Goal: Find specific fact: Find specific fact

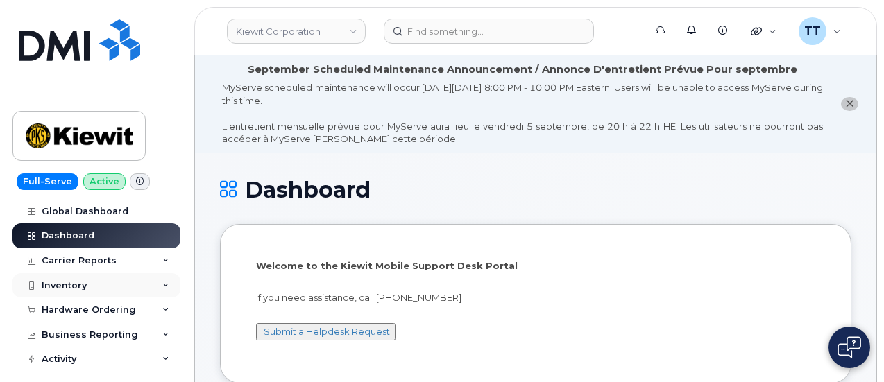
click at [62, 285] on div "Inventory" at bounding box center [64, 285] width 45 height 11
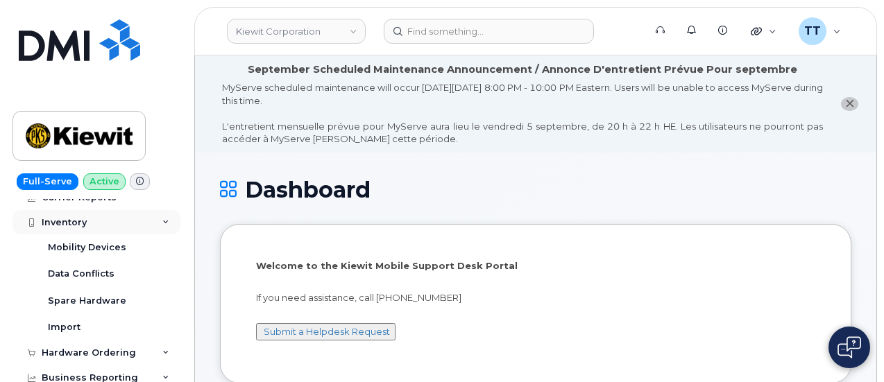
scroll to position [139, 0]
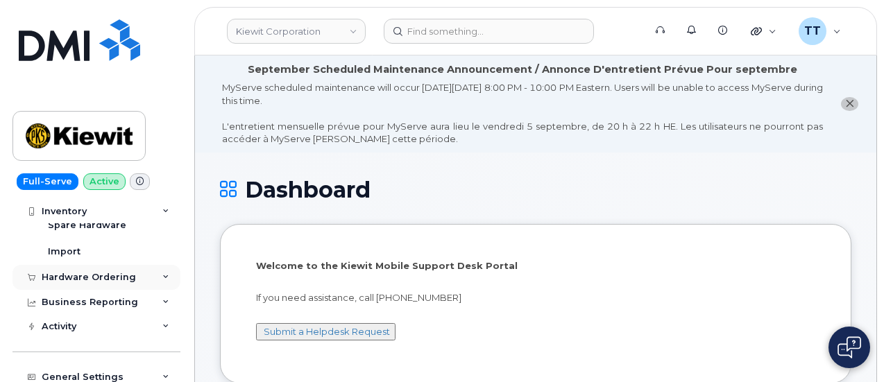
click at [75, 275] on div "Hardware Ordering" at bounding box center [89, 277] width 94 height 11
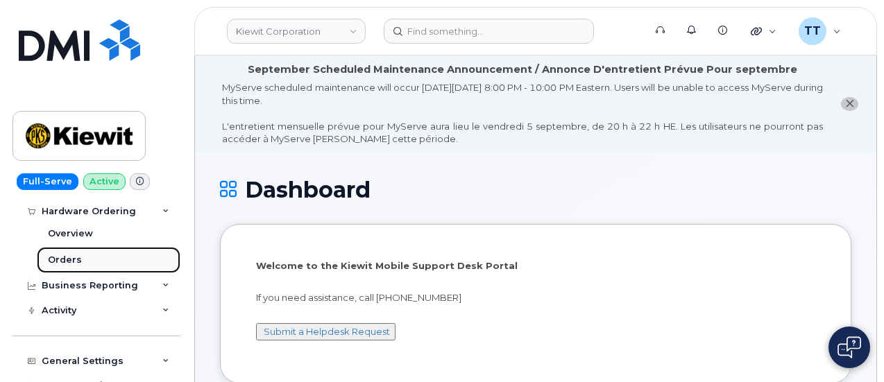
click at [87, 266] on link "Orders" at bounding box center [109, 260] width 144 height 26
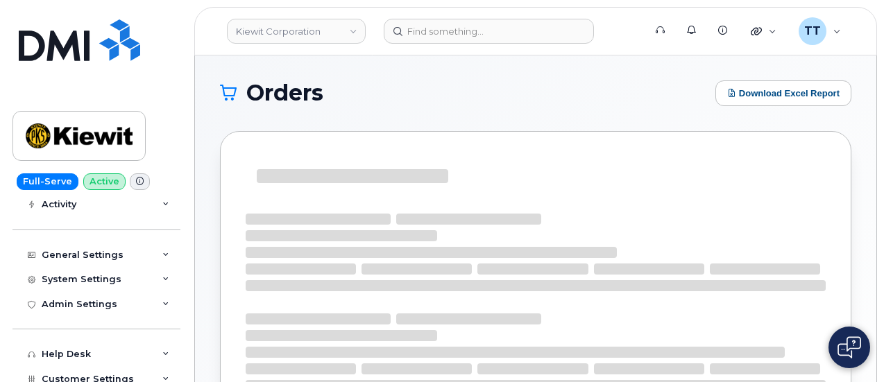
scroll to position [101, 0]
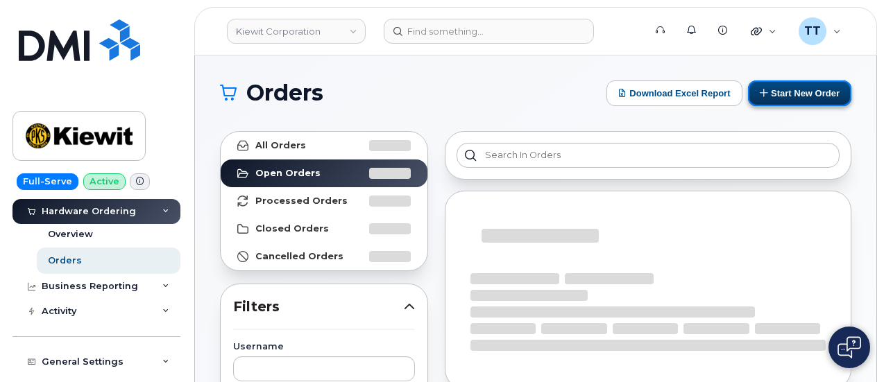
click at [803, 96] on button "Start New Order" at bounding box center [799, 93] width 103 height 26
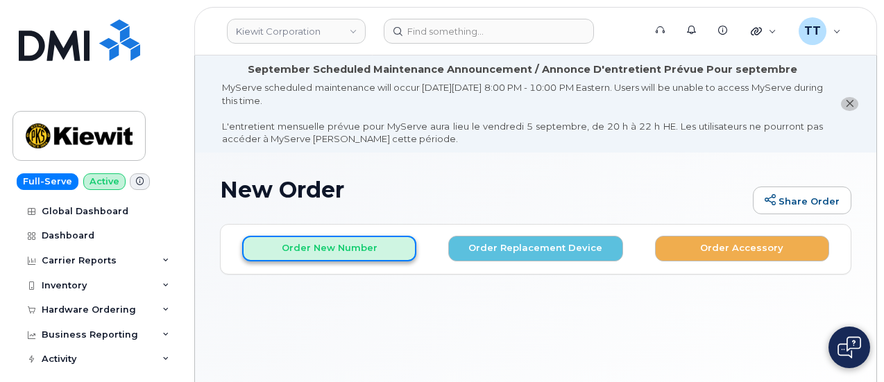
click at [344, 253] on button "Order New Number" at bounding box center [329, 249] width 174 height 26
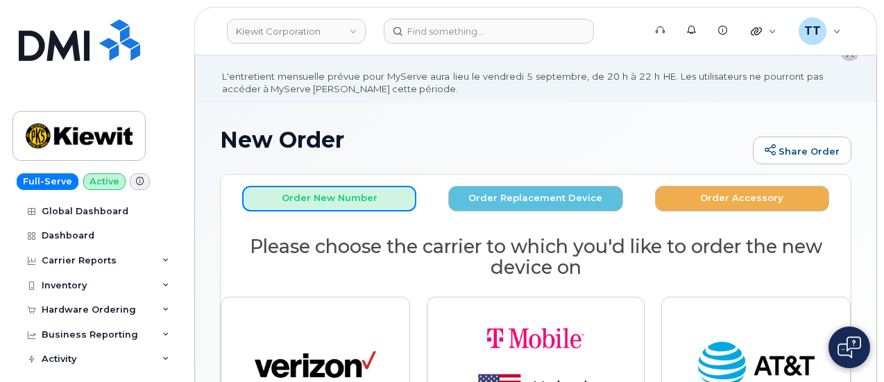
scroll to position [69, 0]
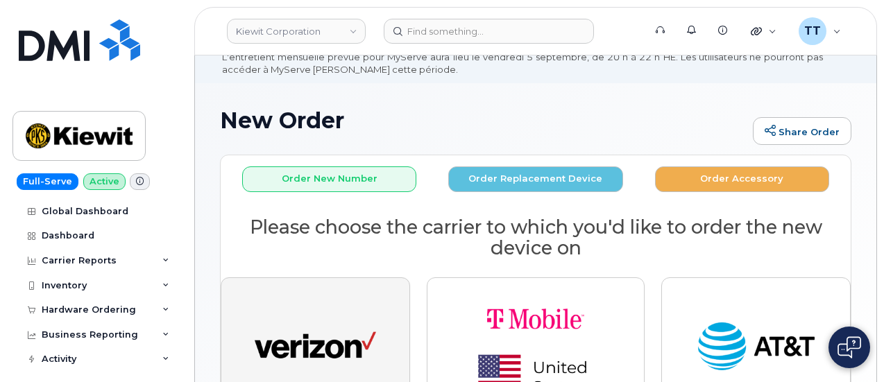
click at [302, 338] on img "button" at bounding box center [315, 347] width 121 height 62
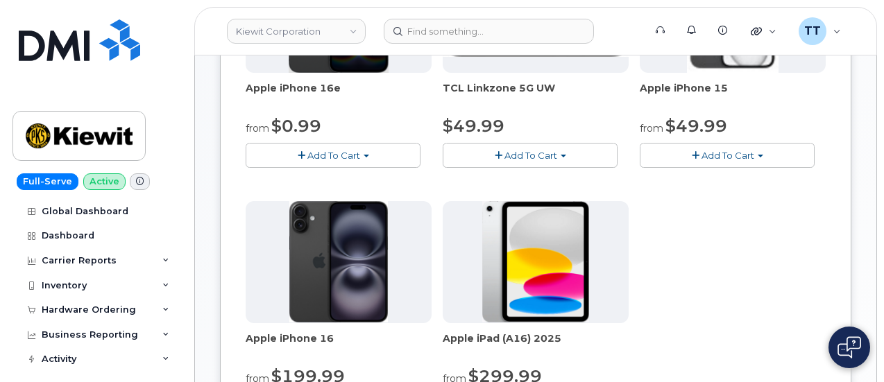
scroll to position [763, 0]
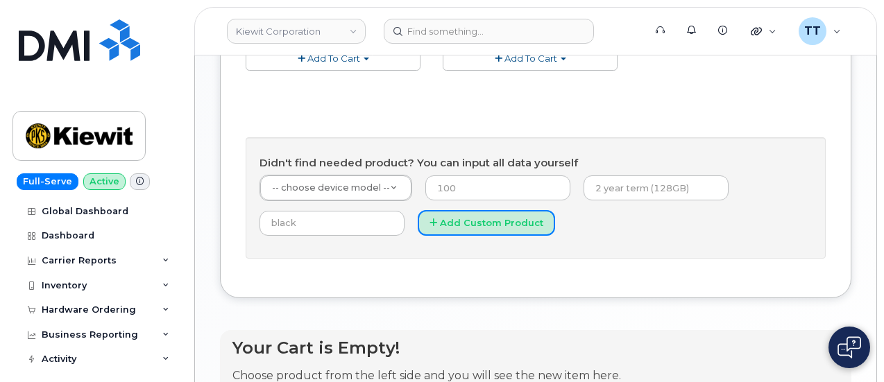
click at [417, 236] on button "Add Custom Product" at bounding box center [485, 223] width 137 height 26
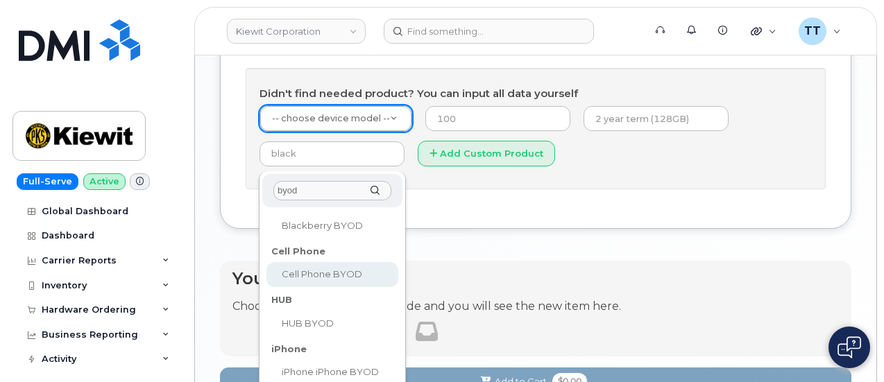
scroll to position [139, 0]
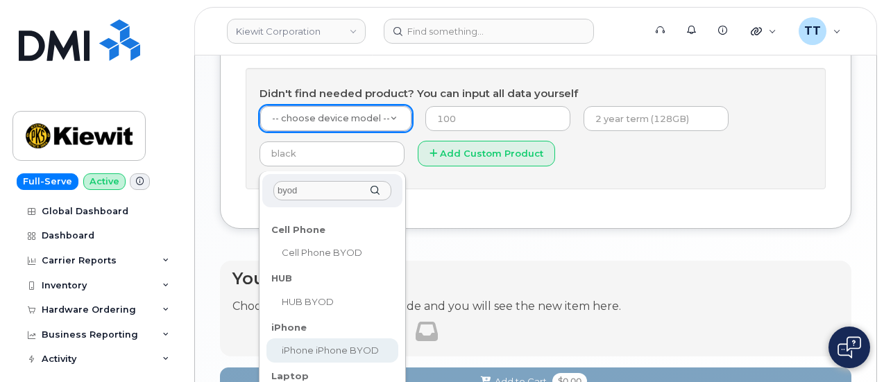
type input "byod"
select select "2421"
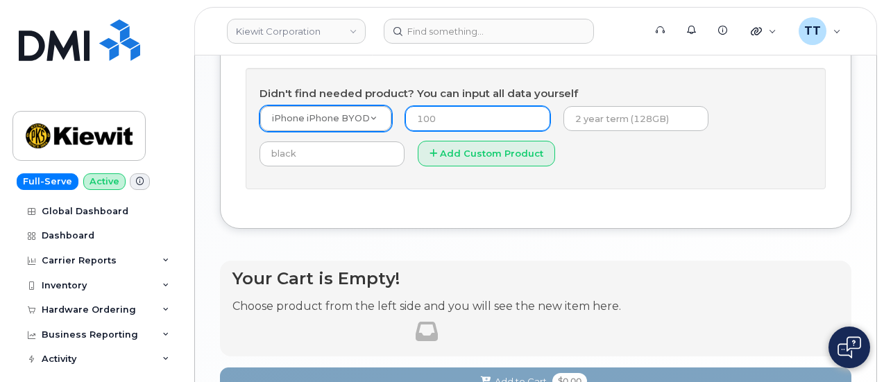
click at [427, 131] on input "number" at bounding box center [477, 118] width 145 height 25
type input "1"
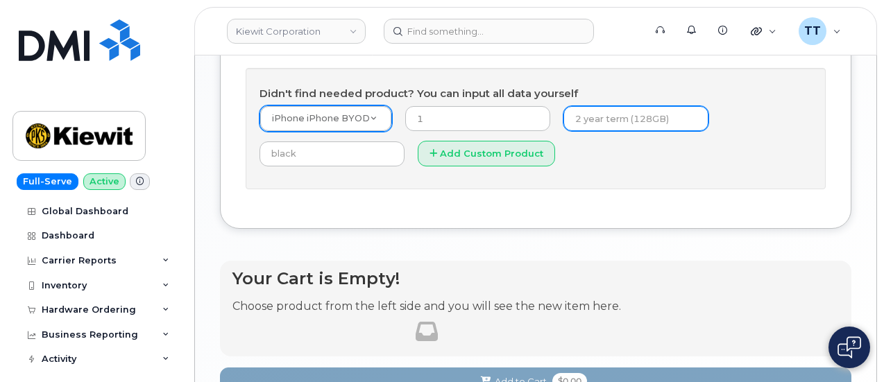
click at [563, 131] on input "text" at bounding box center [635, 118] width 145 height 25
type input "2"
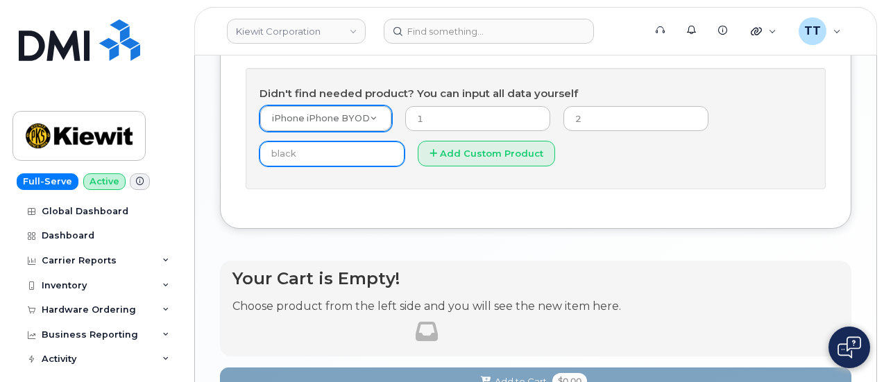
click at [404, 166] on input "text" at bounding box center [331, 153] width 145 height 25
type input "n/a"
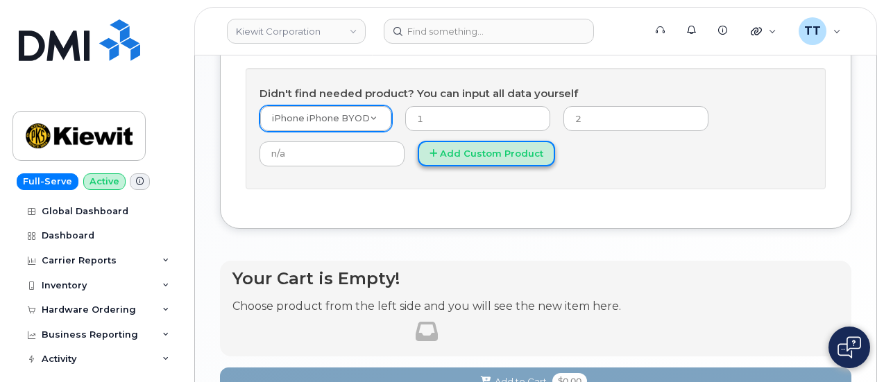
click at [417, 166] on button "Add Custom Product" at bounding box center [485, 154] width 137 height 26
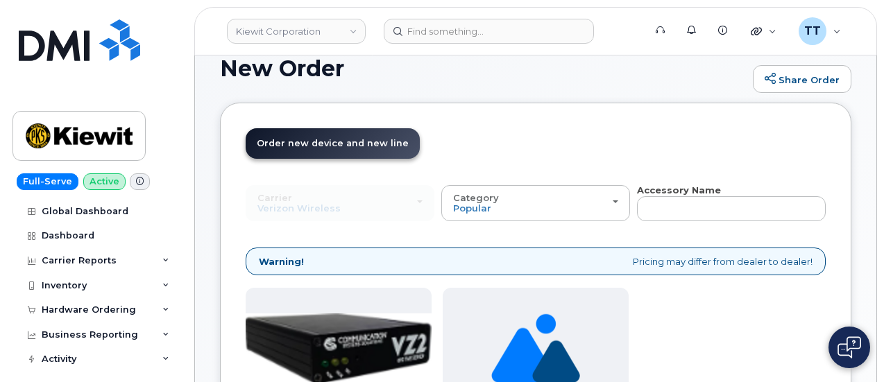
scroll to position [208, 0]
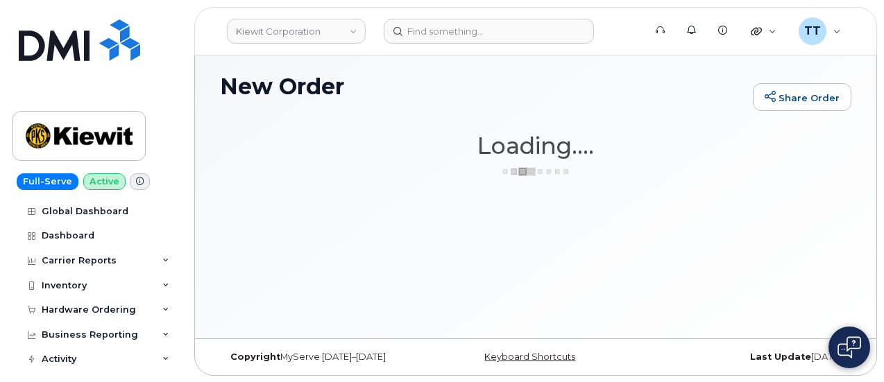
click at [758, 198] on div "New Order Share Order × Share This Order If you want to allow others to create …" at bounding box center [535, 193] width 681 height 289
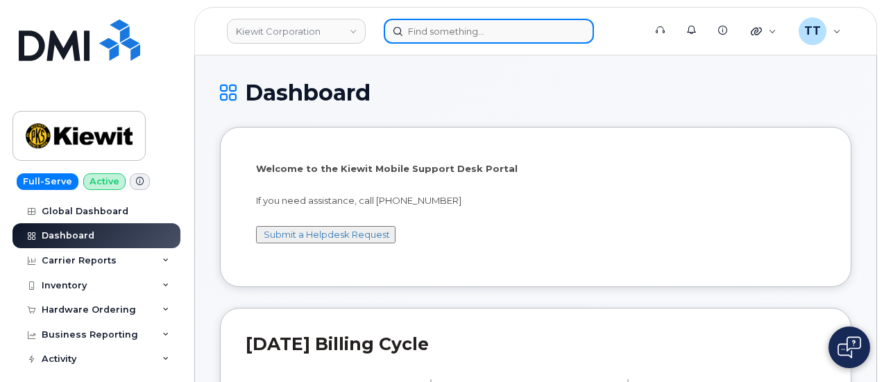
click at [457, 35] on input at bounding box center [489, 31] width 210 height 25
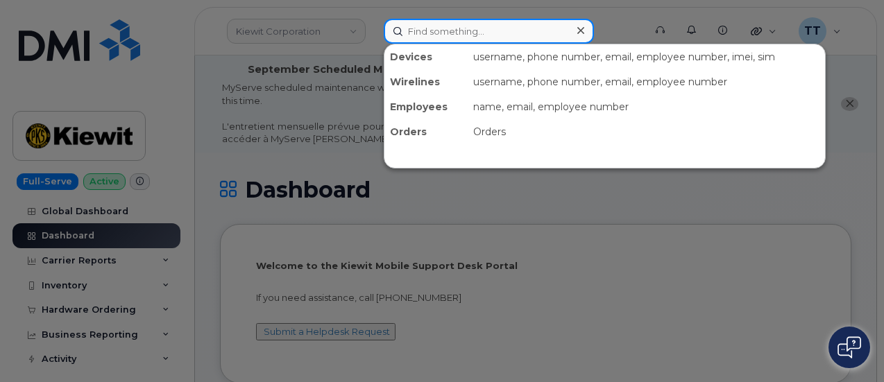
paste input "355135956562768"
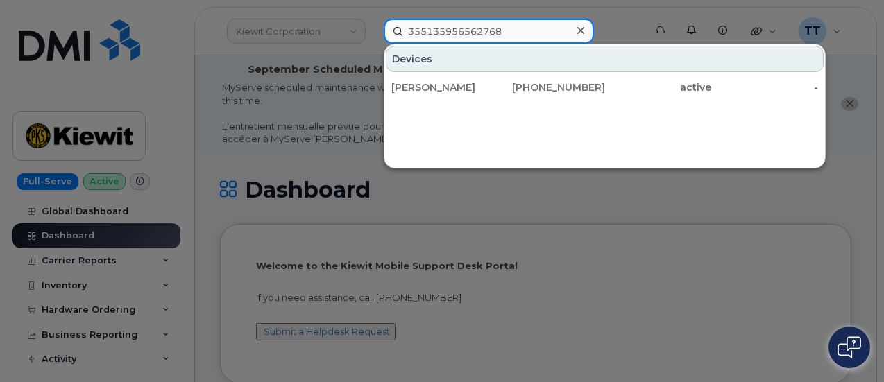
click at [446, 34] on input "355135956562768" at bounding box center [489, 31] width 210 height 25
type input "355135956562768"
click at [448, 38] on input "355135956562768" at bounding box center [489, 31] width 210 height 25
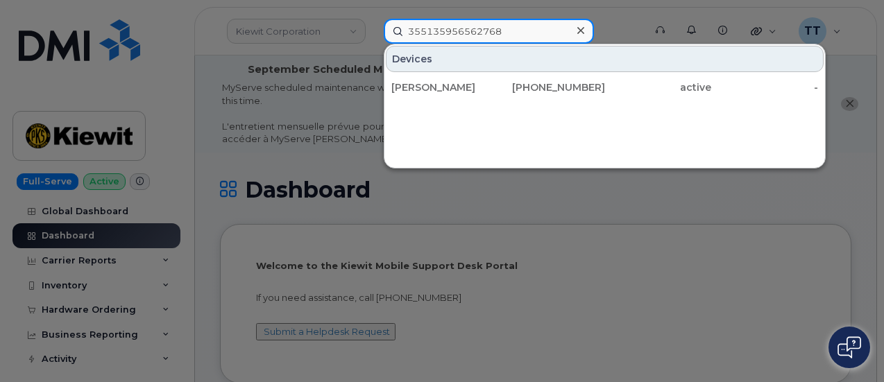
click at [448, 38] on input "355135956562768" at bounding box center [489, 31] width 210 height 25
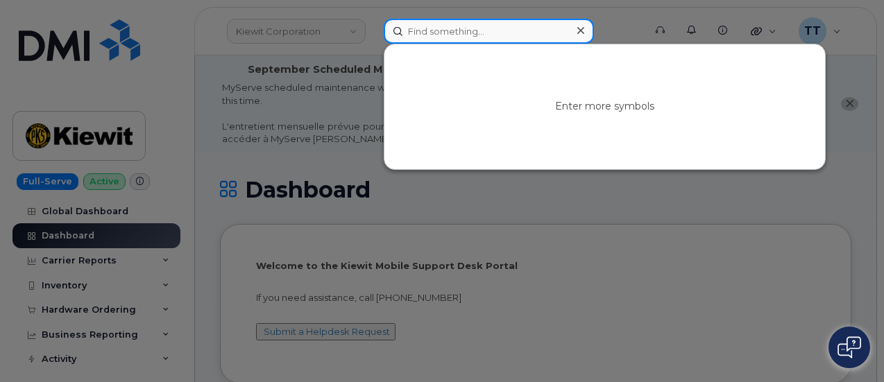
paste input "351415636092947"
type input "351415636092947"
click at [445, 33] on input "351415636092947" at bounding box center [489, 31] width 210 height 25
paste input "5187955697"
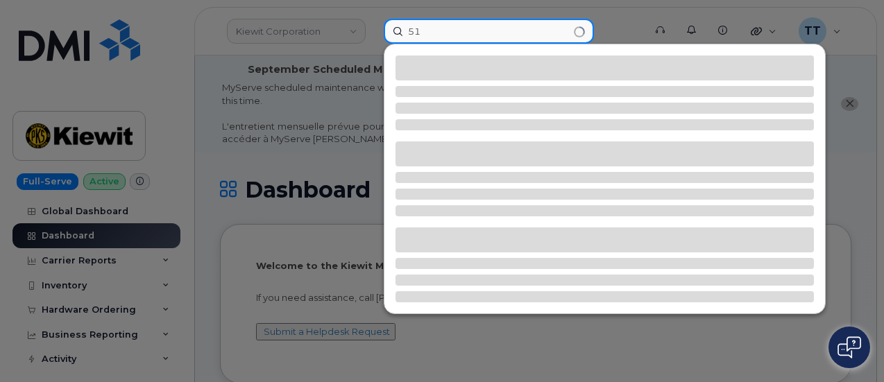
type input "5"
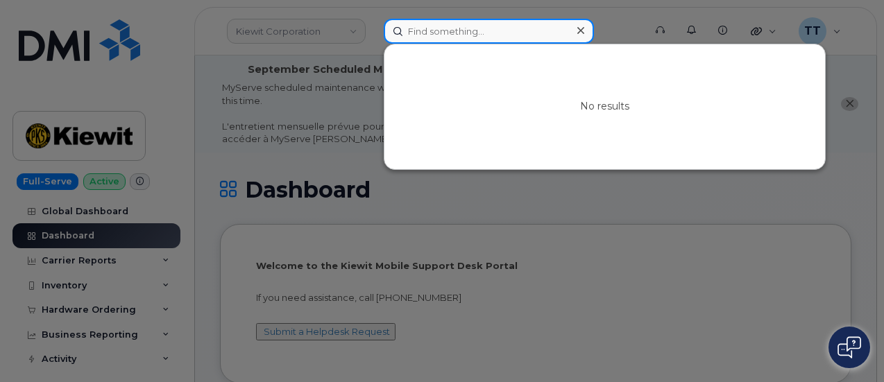
click at [442, 34] on input at bounding box center [489, 31] width 210 height 25
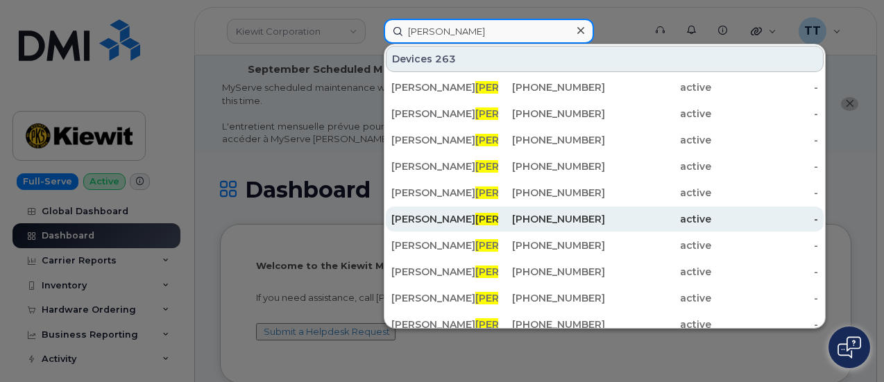
type input "lahair"
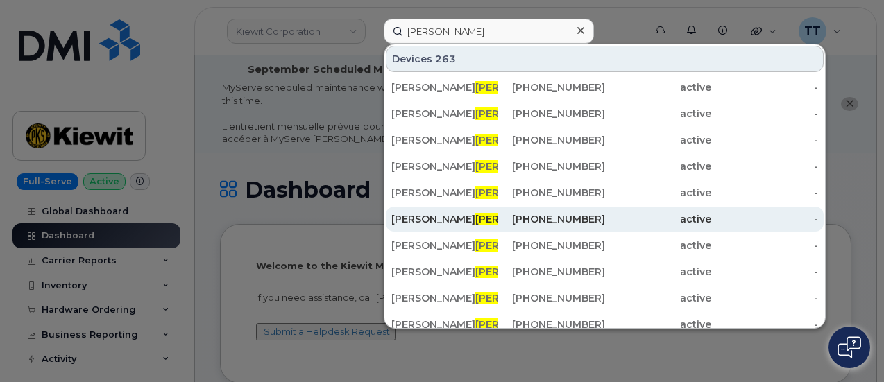
click at [475, 217] on span "LAHAIR" at bounding box center [517, 219] width 84 height 12
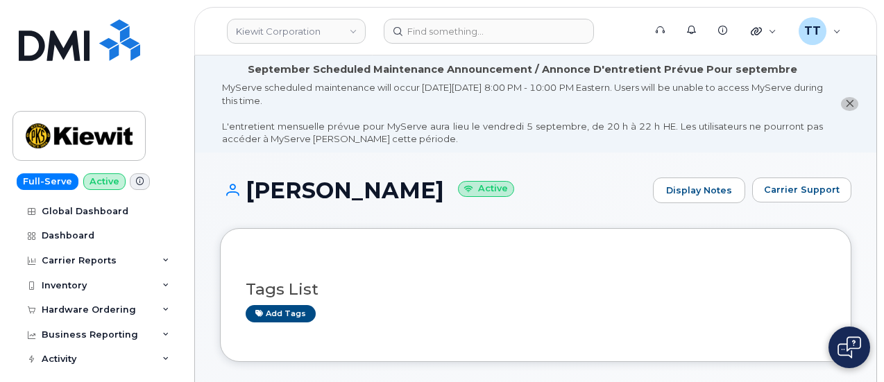
click at [336, 198] on h1 "ANDY LAHAIR Active" at bounding box center [433, 190] width 426 height 24
click at [335, 199] on h1 "ANDY LAHAIR Active" at bounding box center [433, 190] width 426 height 24
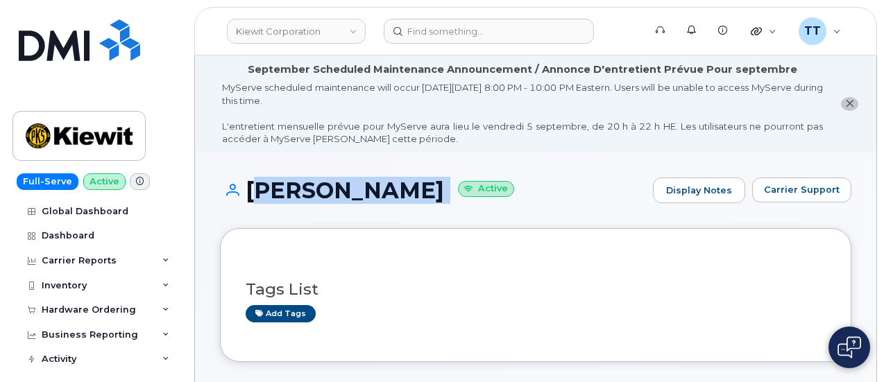
click at [335, 199] on h1 "ANDY LAHAIR Active" at bounding box center [433, 190] width 426 height 24
copy h1 "[PERSON_NAME]"
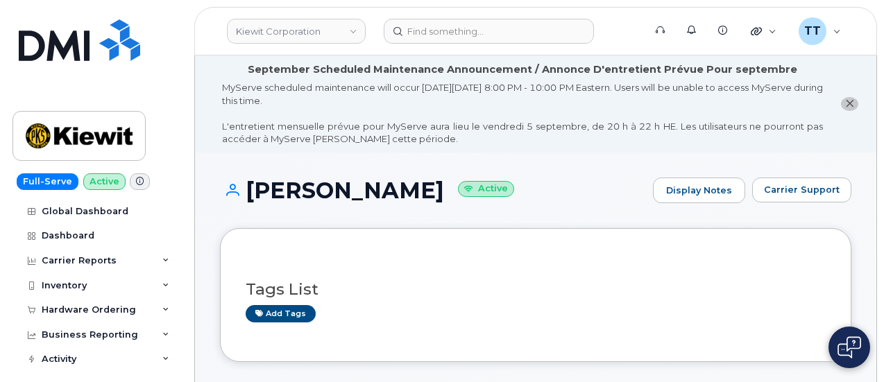
click at [492, 221] on div "ANDY LAHAIR Active Display Notes Carrier Support" at bounding box center [535, 203] width 631 height 51
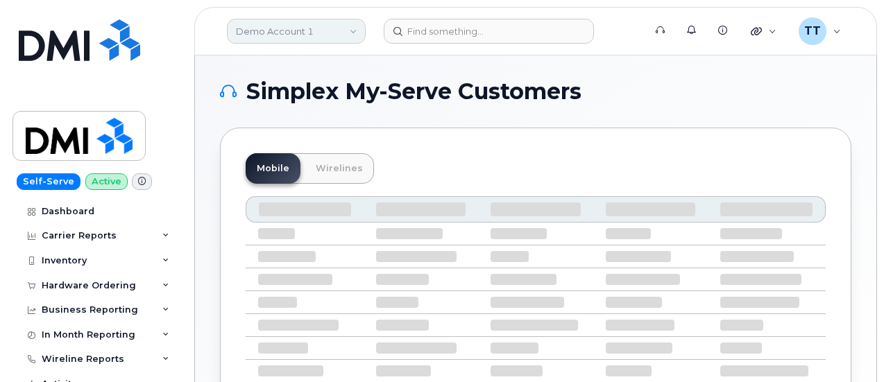
drag, startPoint x: 314, startPoint y: 30, endPoint x: 308, endPoint y: 41, distance: 12.7
click at [314, 30] on link "Demo Account 1" at bounding box center [296, 31] width 139 height 25
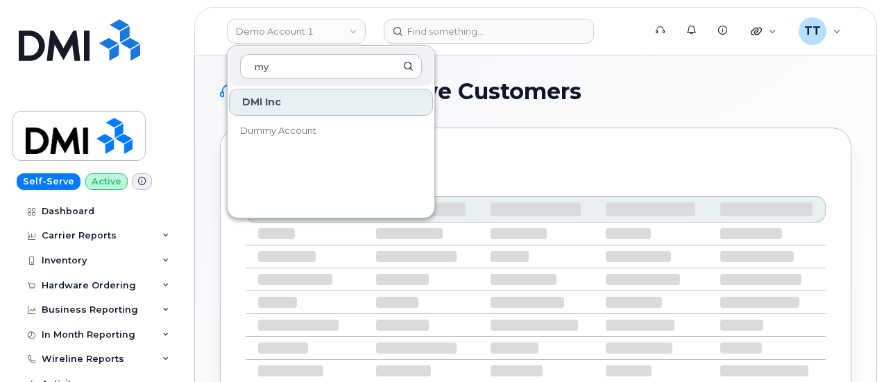
type input "m"
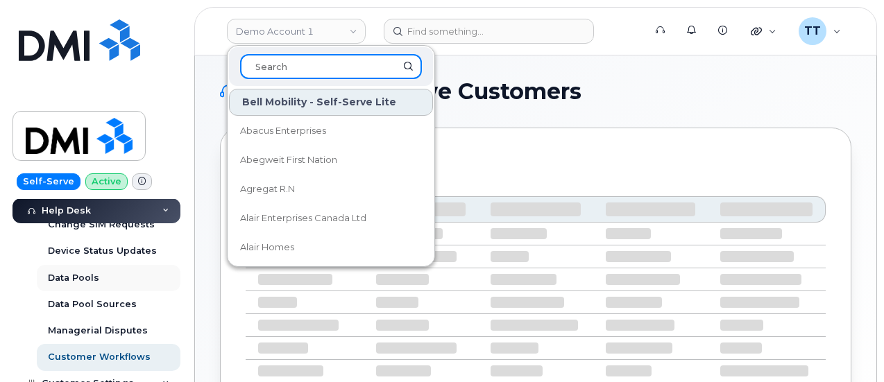
scroll to position [503, 0]
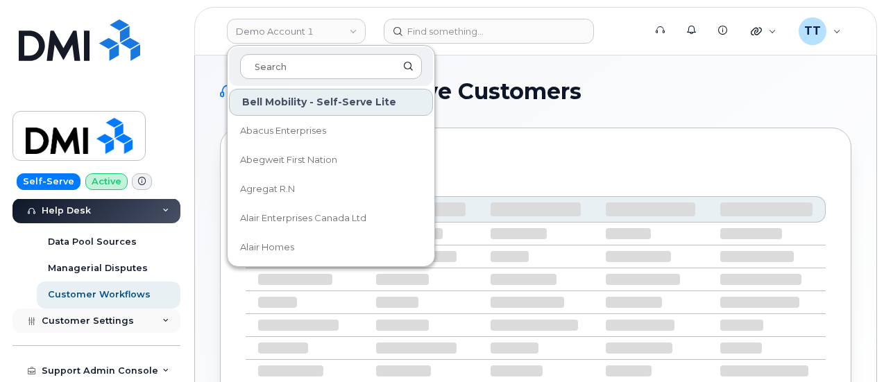
click at [95, 321] on span "Customer Settings" at bounding box center [88, 321] width 92 height 10
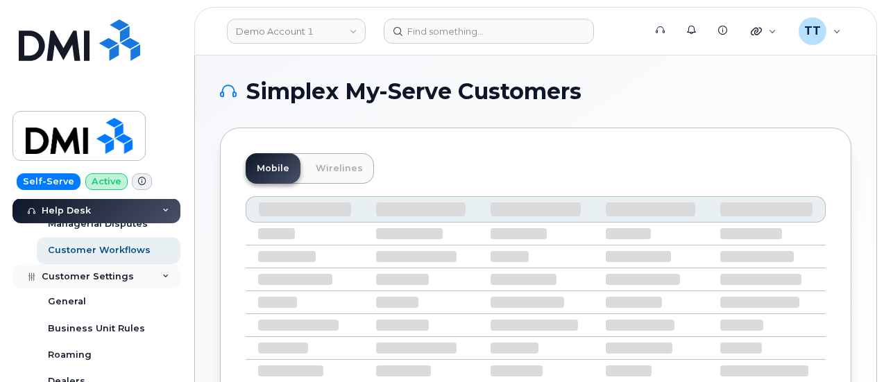
scroll to position [642, 0]
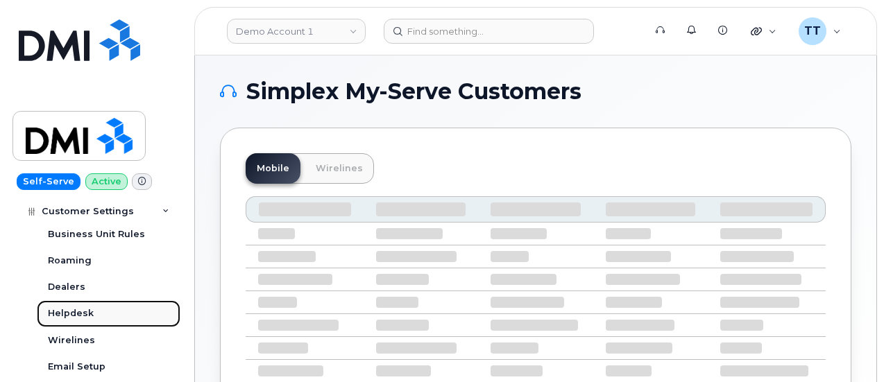
click at [108, 308] on link "Helpdesk" at bounding box center [109, 313] width 144 height 26
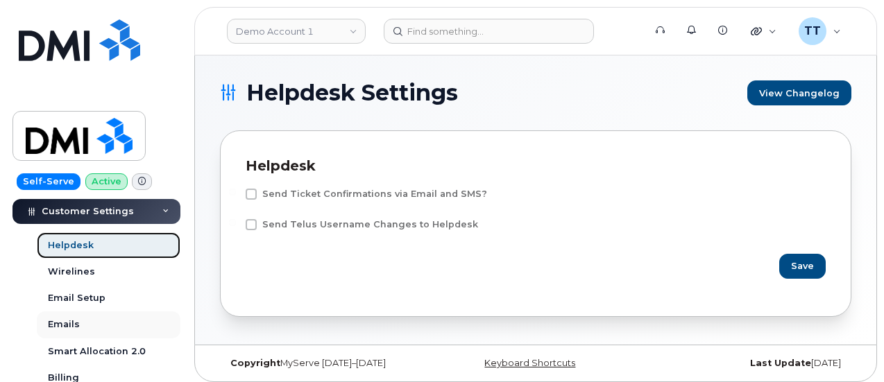
scroll to position [376, 0]
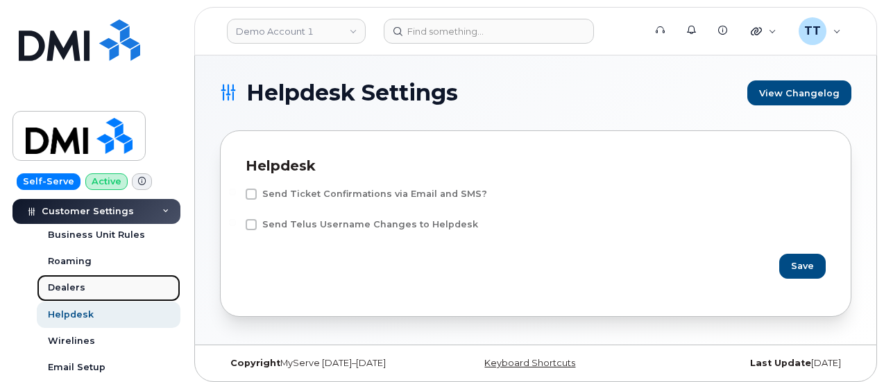
click at [82, 287] on div "Dealers" at bounding box center [66, 288] width 37 height 12
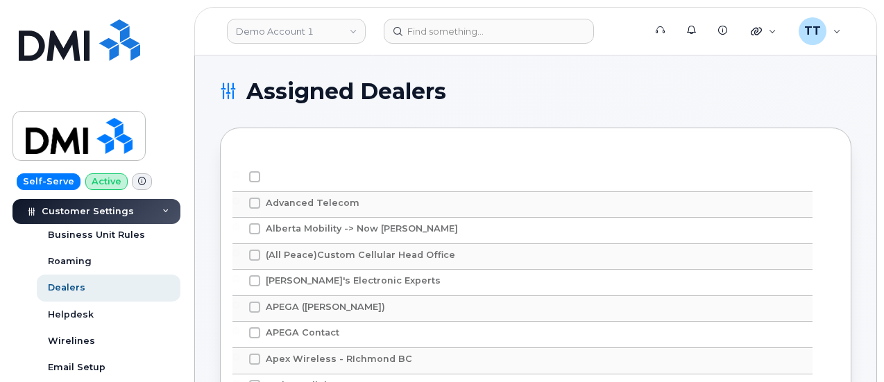
click at [12, 322] on div "Customer Settings General Business Unit Rules Roaming Dealers Helpdesk Wireline…" at bounding box center [97, 356] width 171 height 370
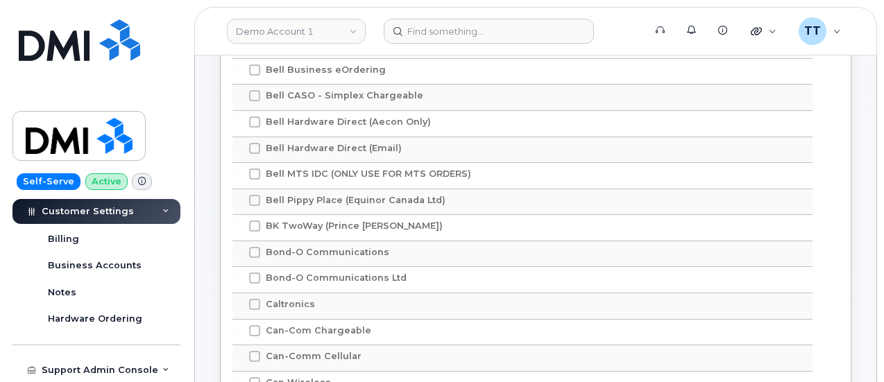
scroll to position [485, 0]
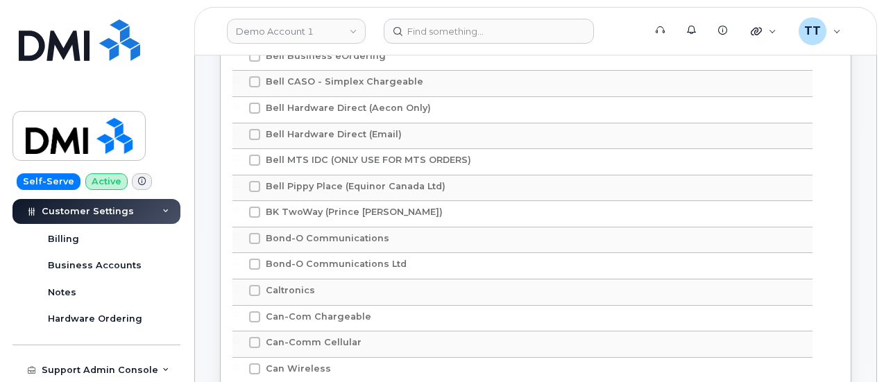
click at [87, 349] on div "Support Admin Console Add New Customer Customer Prospects Emails Sms Messages D…" at bounding box center [97, 357] width 171 height 51
drag, startPoint x: 72, startPoint y: 291, endPoint x: 189, endPoint y: 325, distance: 121.4
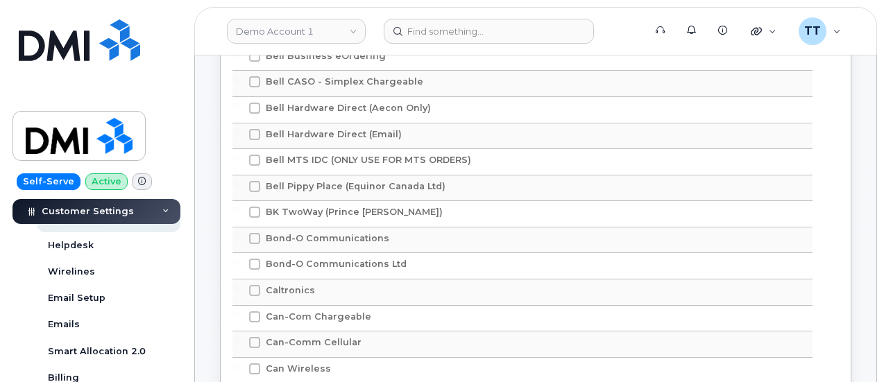
scroll to position [376, 0]
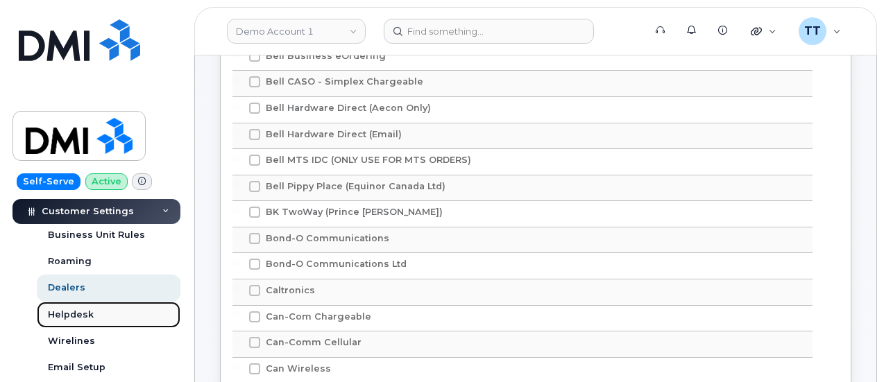
click at [94, 316] on link "Helpdesk" at bounding box center [109, 315] width 144 height 26
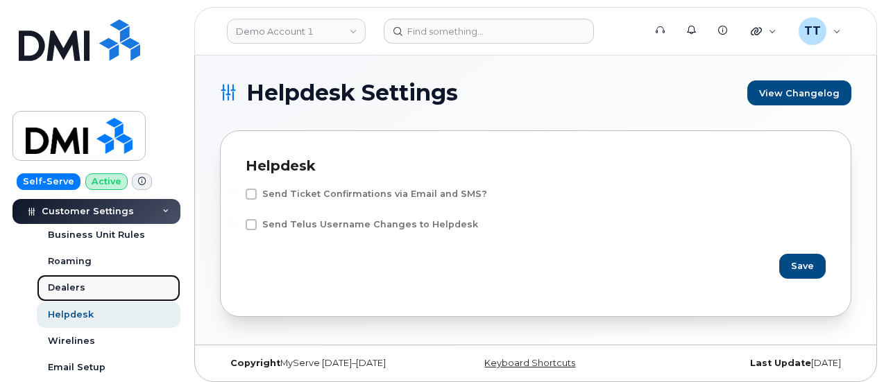
click at [78, 288] on div "Dealers" at bounding box center [66, 288] width 37 height 12
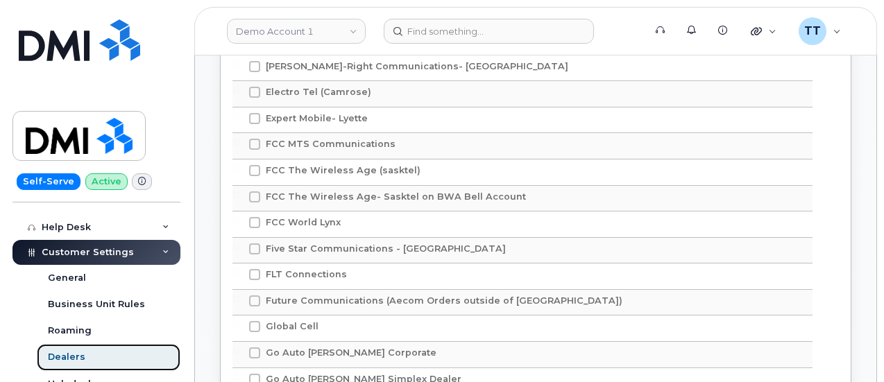
scroll to position [2150, 0]
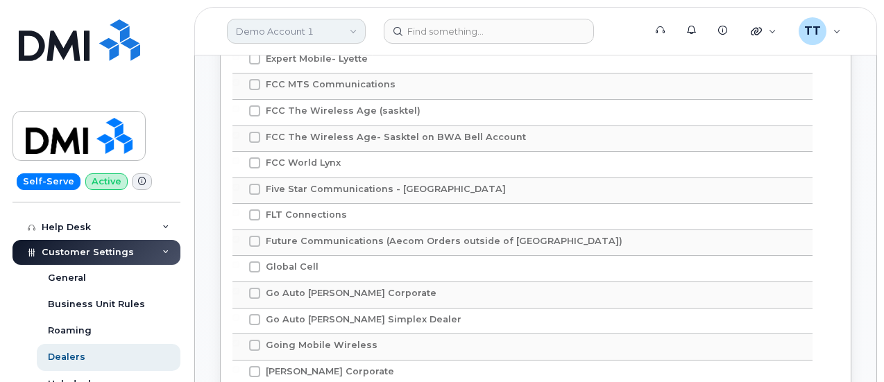
click at [257, 25] on link "Demo Account 1" at bounding box center [296, 31] width 139 height 25
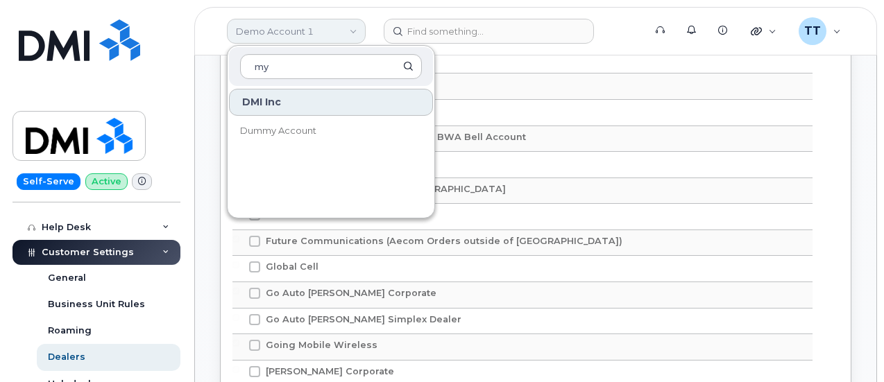
type input "m"
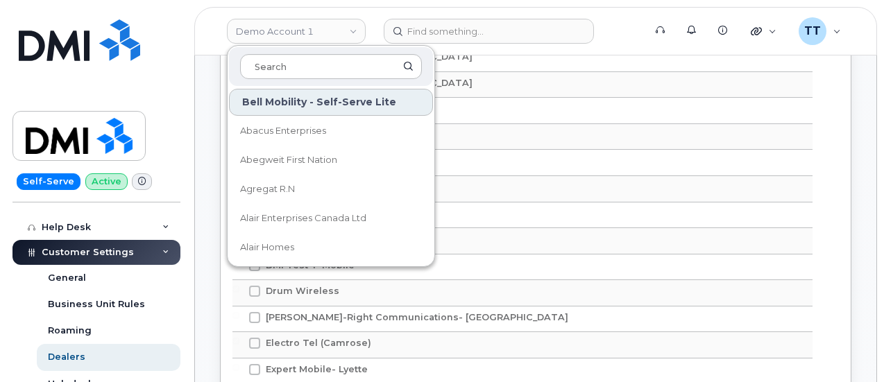
scroll to position [1803, 0]
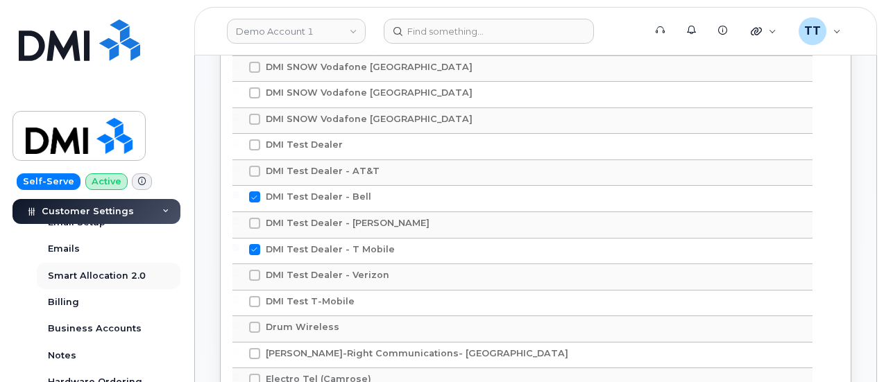
scroll to position [445, 0]
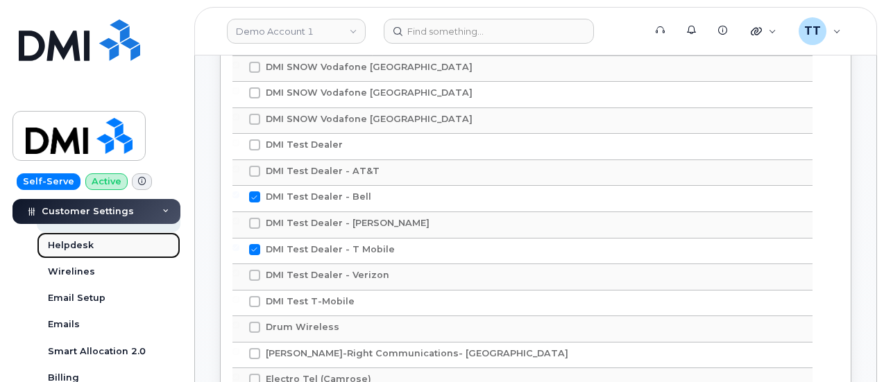
click at [87, 250] on div "Helpdesk" at bounding box center [71, 245] width 46 height 12
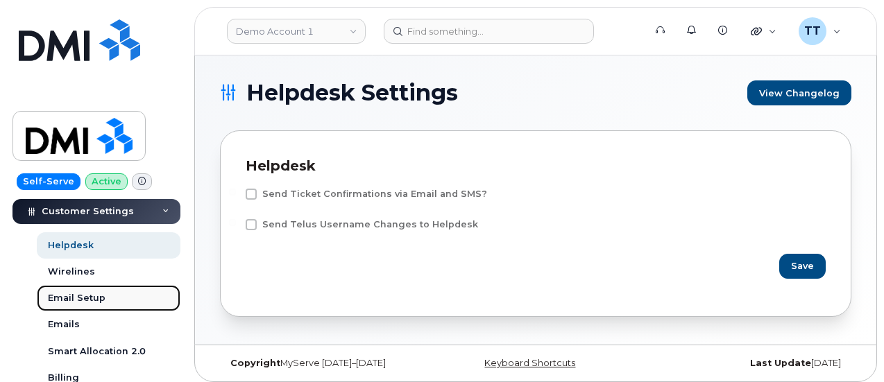
click at [106, 303] on link "Email Setup" at bounding box center [109, 298] width 144 height 26
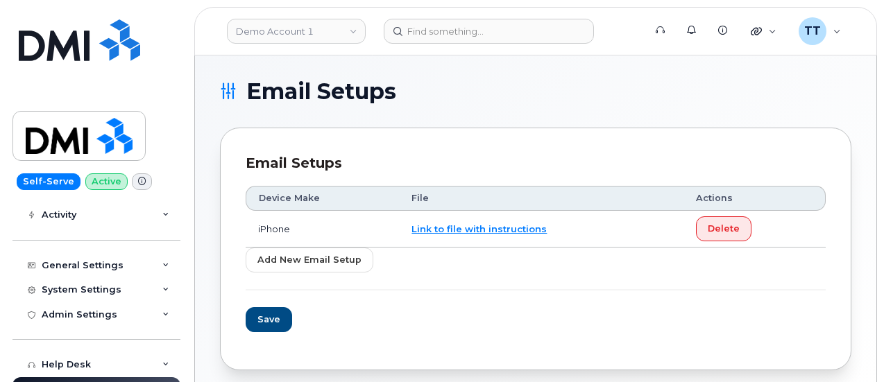
scroll to position [168, 0]
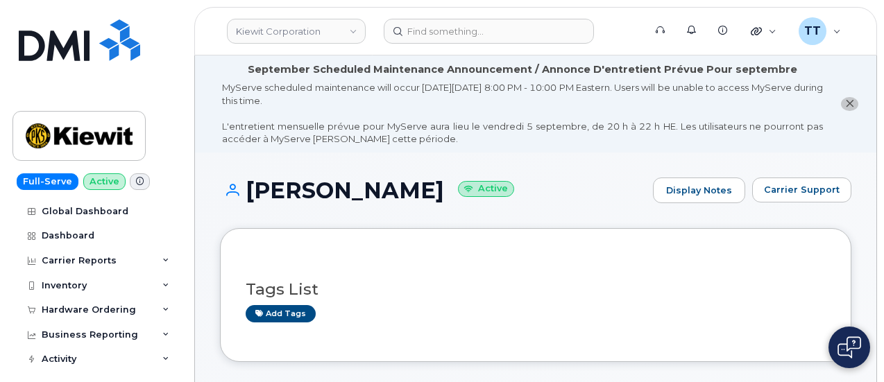
drag, startPoint x: 755, startPoint y: 241, endPoint x: 749, endPoint y: 235, distance: 7.8
click at [755, 240] on div "Tags List Add tags" at bounding box center [535, 294] width 631 height 133
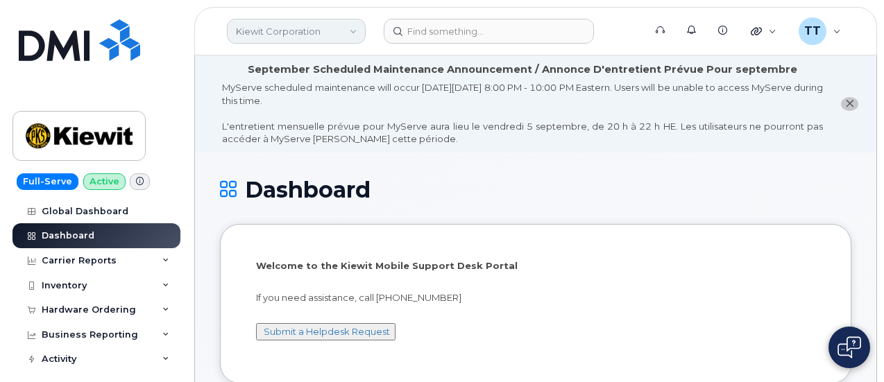
click at [303, 39] on link "Kiewit Corporation" at bounding box center [296, 31] width 139 height 25
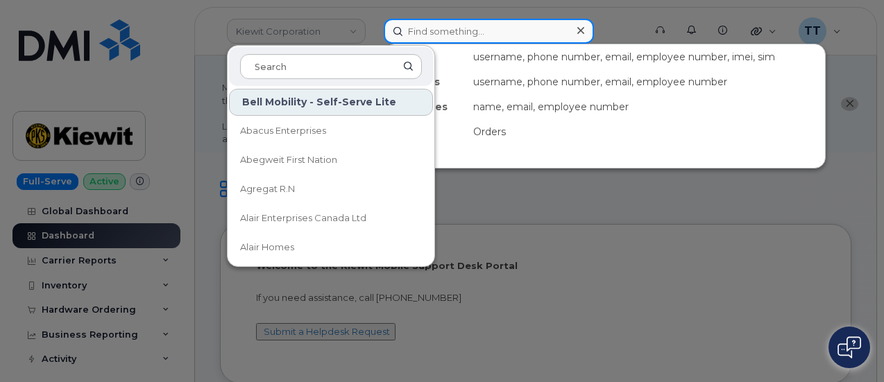
click at [467, 38] on input at bounding box center [489, 31] width 210 height 25
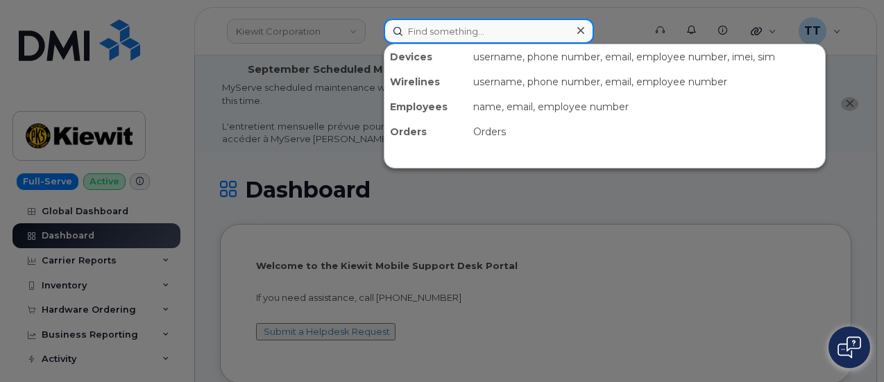
paste input "299889"
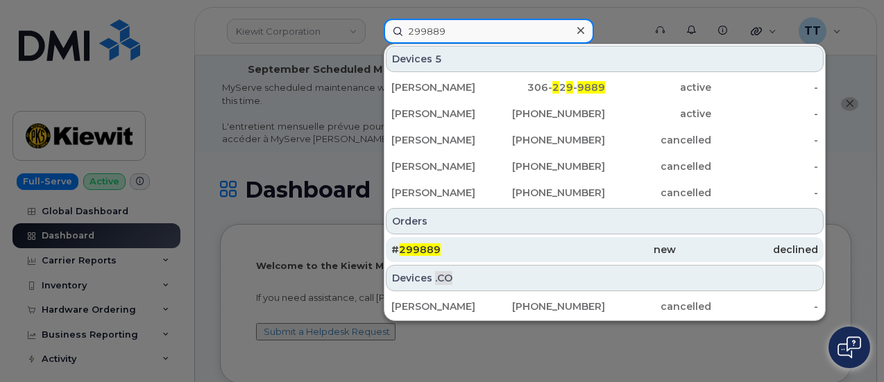
type input "299889"
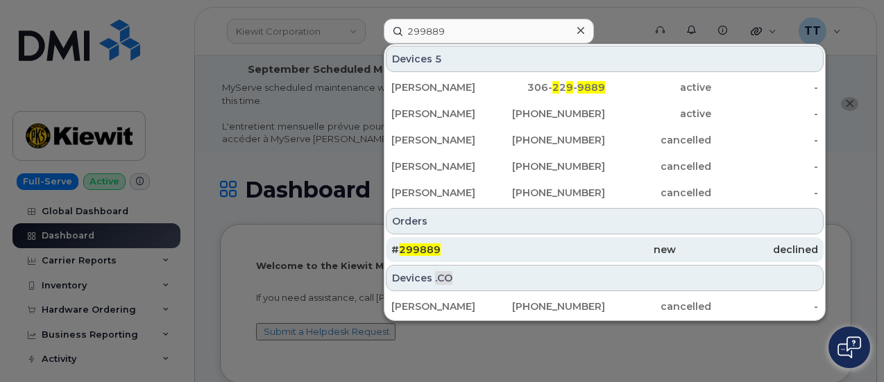
click at [421, 248] on span "299889" at bounding box center [420, 249] width 42 height 12
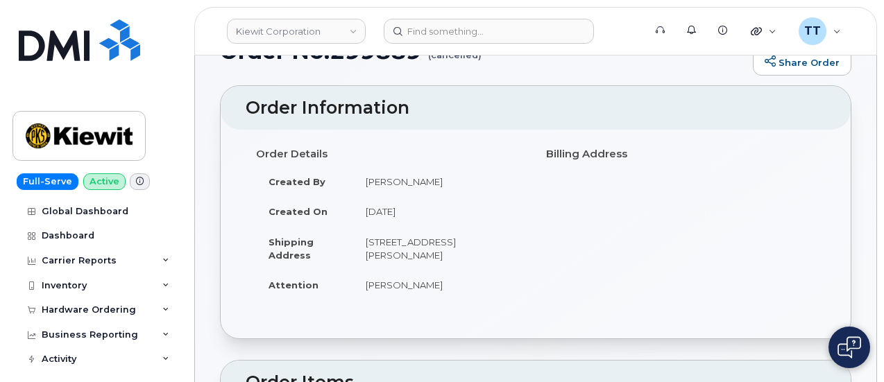
scroll to position [485, 0]
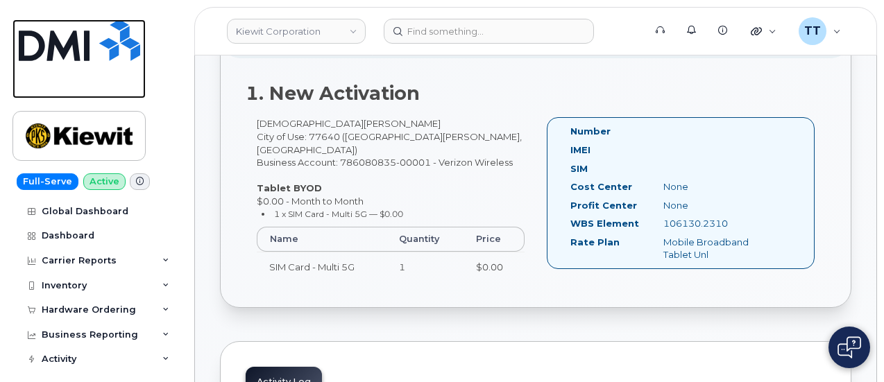
drag, startPoint x: 27, startPoint y: 85, endPoint x: 41, endPoint y: 89, distance: 14.5
click at [27, 85] on link at bounding box center [78, 58] width 133 height 79
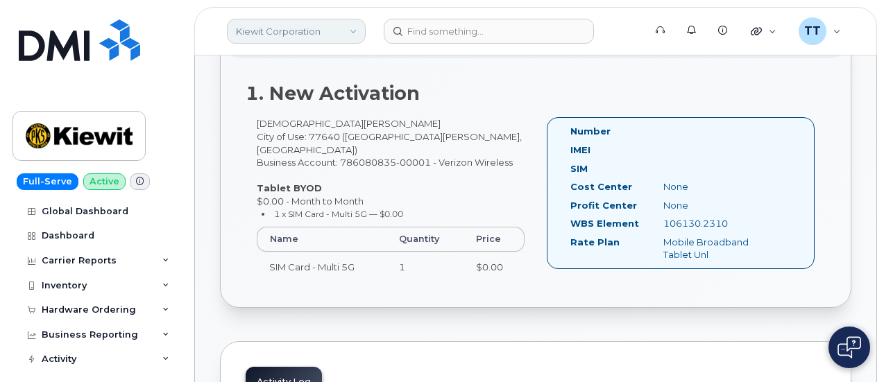
click at [287, 27] on link "Kiewit Corporation" at bounding box center [296, 31] width 139 height 25
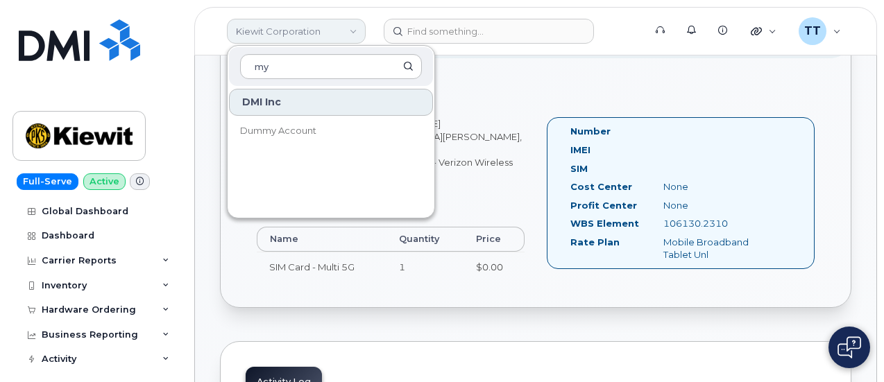
type input "m"
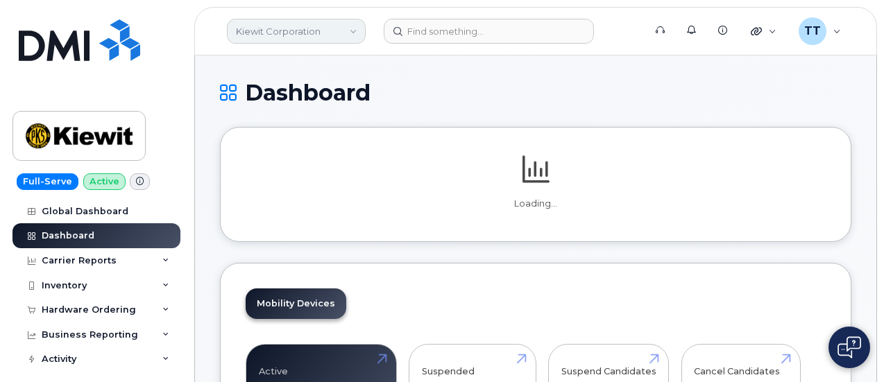
click at [267, 33] on link "Kiewit Corporation" at bounding box center [296, 31] width 139 height 25
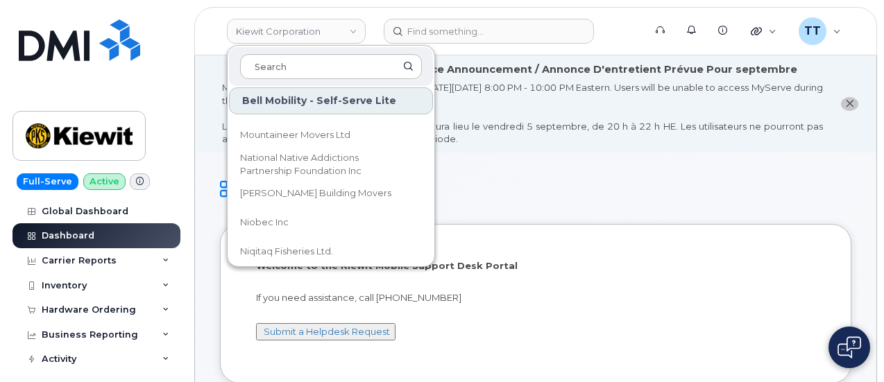
scroll to position [4092, 0]
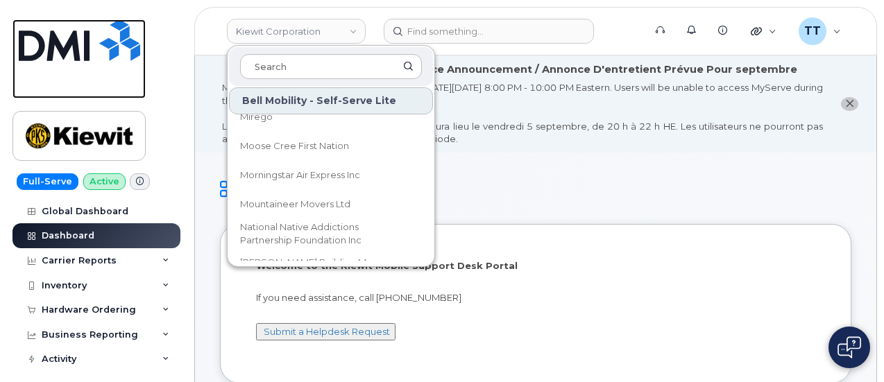
click at [117, 85] on link at bounding box center [78, 58] width 133 height 79
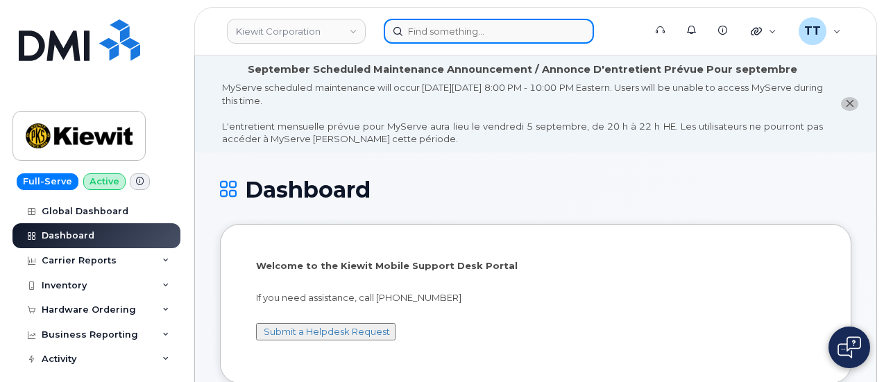
click at [436, 33] on input at bounding box center [489, 31] width 210 height 25
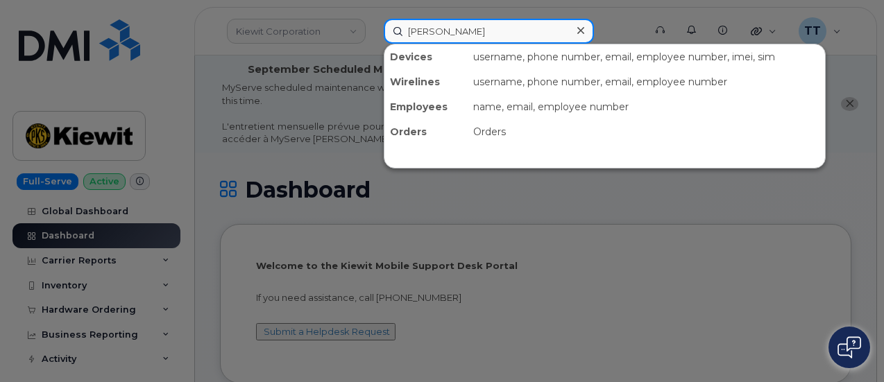
type input "[PERSON_NAME]"
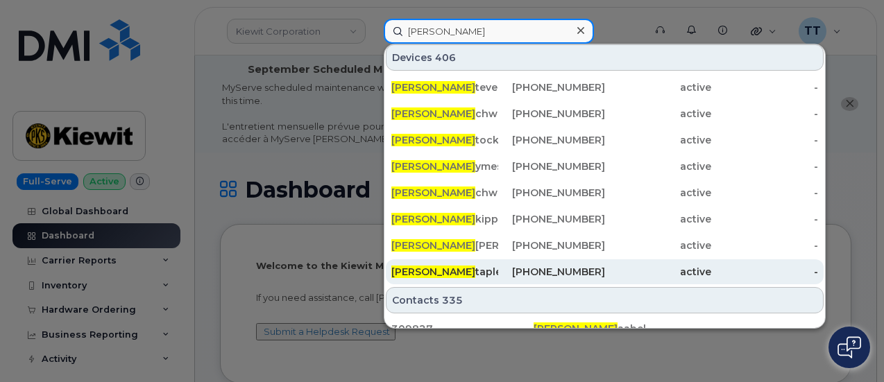
scroll to position [347, 0]
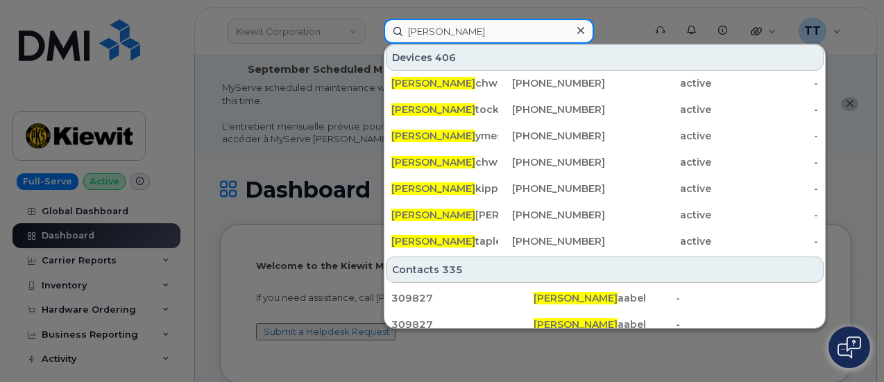
click at [435, 28] on input "[PERSON_NAME]" at bounding box center [489, 31] width 210 height 25
click at [434, 29] on input "[PERSON_NAME]" at bounding box center [489, 31] width 210 height 25
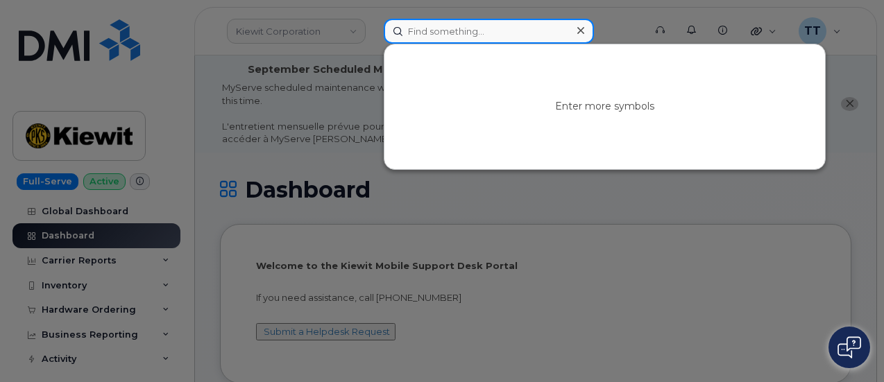
scroll to position [0, 0]
type input "siekler"
drag, startPoint x: 460, startPoint y: 34, endPoint x: 405, endPoint y: 33, distance: 55.5
click at [405, 33] on input "siekler" at bounding box center [489, 31] width 210 height 25
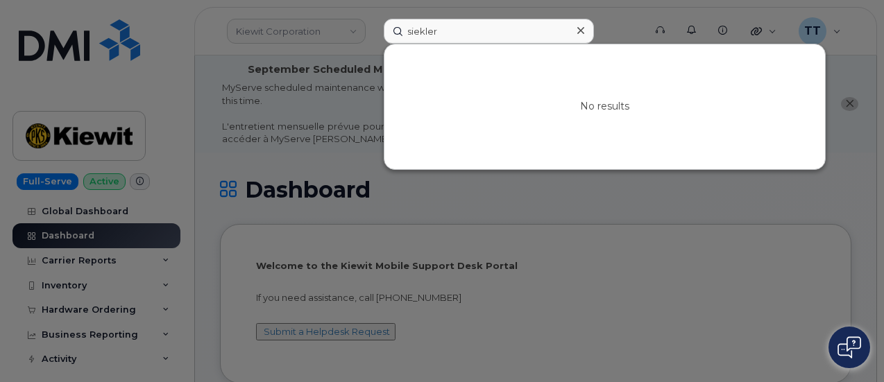
drag, startPoint x: 786, startPoint y: 231, endPoint x: 750, endPoint y: 219, distance: 37.9
click at [785, 232] on div at bounding box center [442, 191] width 884 height 382
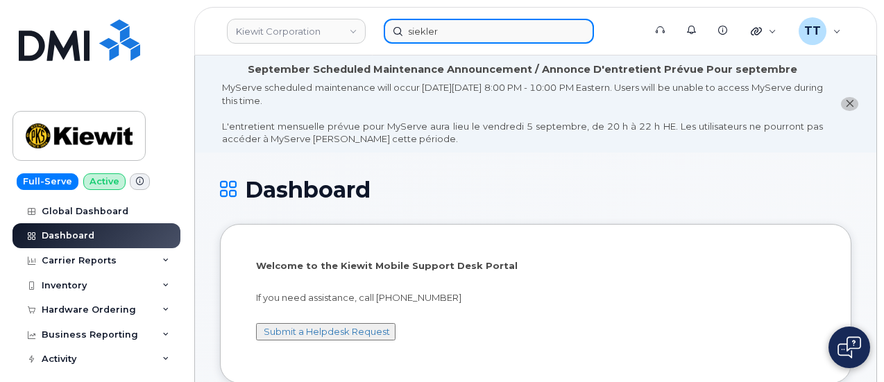
click at [436, 34] on input "siekler" at bounding box center [489, 31] width 210 height 25
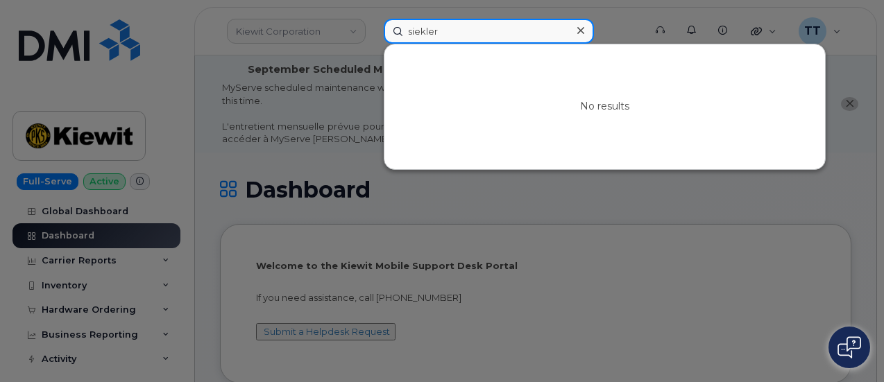
click at [436, 34] on input "siekler" at bounding box center [489, 31] width 210 height 25
paste input "[PHONE_NUMBER]"
type input "[PHONE_NUMBER]"
click at [448, 38] on input "[PHONE_NUMBER]" at bounding box center [489, 31] width 210 height 25
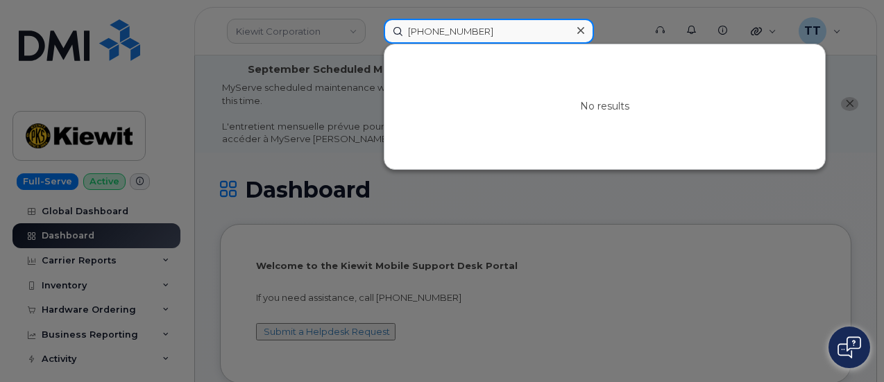
click at [449, 36] on input "[PHONE_NUMBER]" at bounding box center [489, 31] width 210 height 25
click at [449, 35] on input "[PHONE_NUMBER]" at bounding box center [489, 31] width 210 height 25
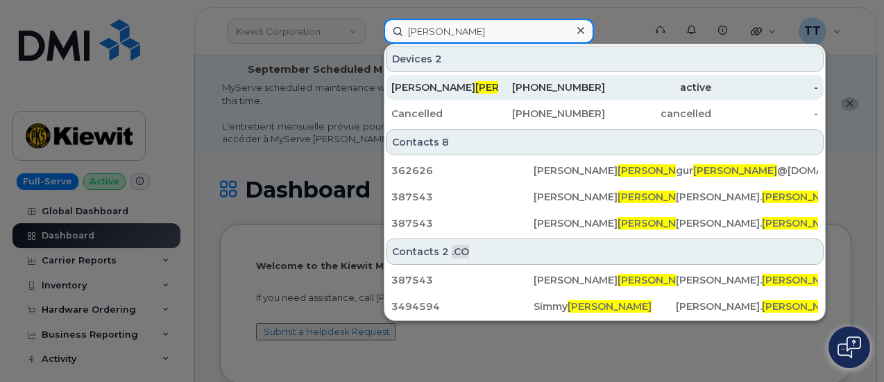
type input "[PERSON_NAME]"
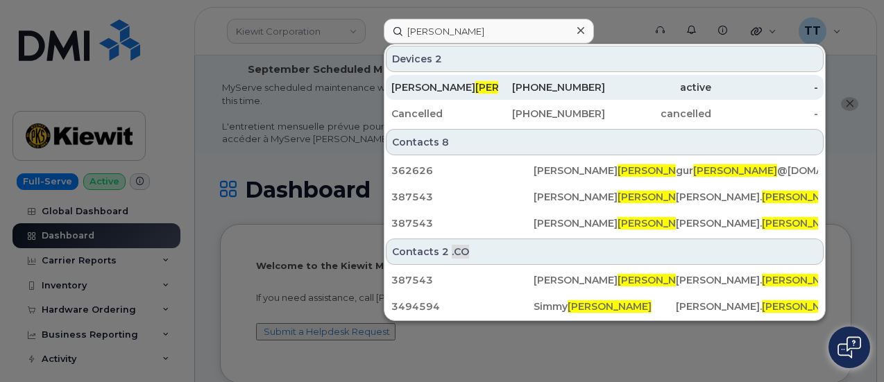
click at [442, 85] on div "[PERSON_NAME]" at bounding box center [444, 87] width 107 height 14
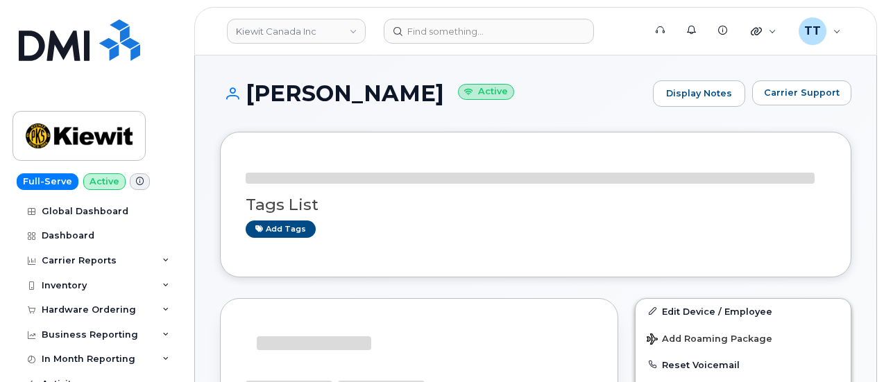
click at [310, 99] on h1 "[PERSON_NAME] Active" at bounding box center [433, 93] width 426 height 24
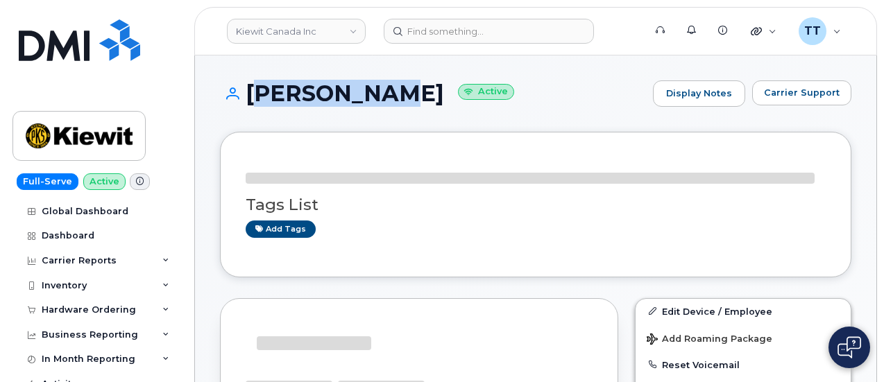
drag, startPoint x: 0, startPoint y: 0, endPoint x: 310, endPoint y: 99, distance: 325.5
click at [310, 99] on h1 "[PERSON_NAME] Active" at bounding box center [433, 93] width 426 height 24
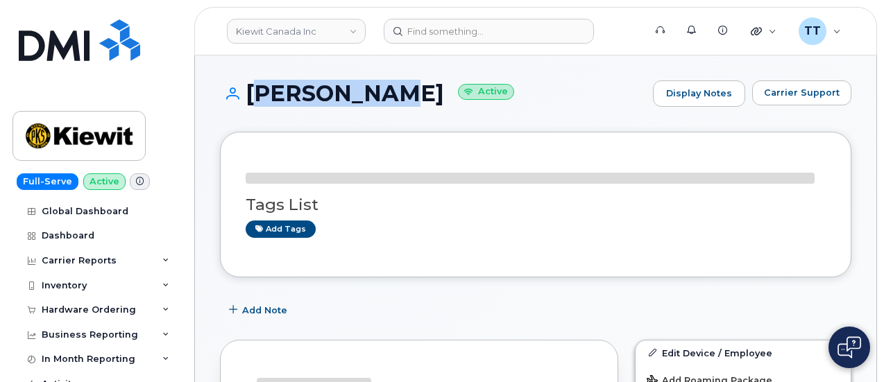
click at [310, 99] on h1 "[PERSON_NAME] Active" at bounding box center [433, 93] width 426 height 24
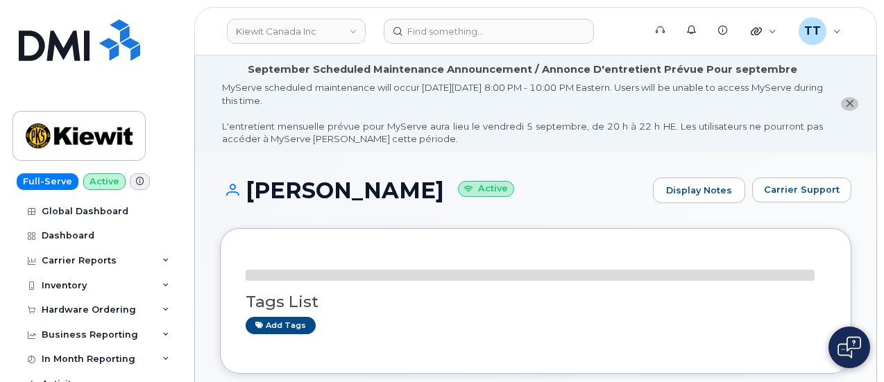
drag, startPoint x: 310, startPoint y: 99, endPoint x: 286, endPoint y: 182, distance: 86.7
click at [286, 182] on h1 "[PERSON_NAME] Active" at bounding box center [433, 190] width 426 height 24
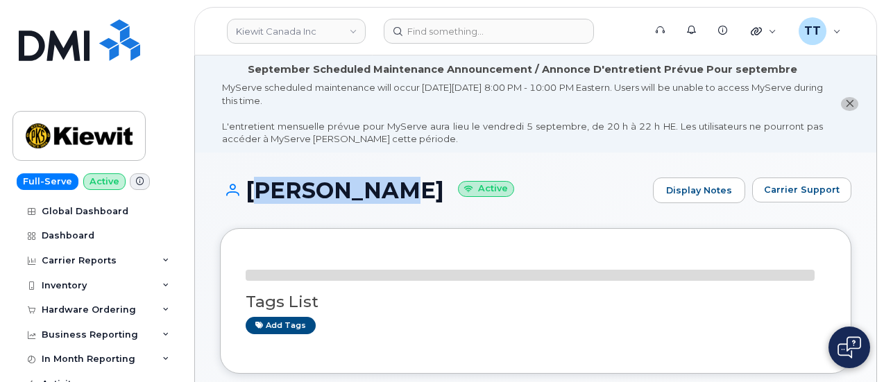
click at [286, 182] on h1 "[PERSON_NAME] Active" at bounding box center [433, 190] width 426 height 24
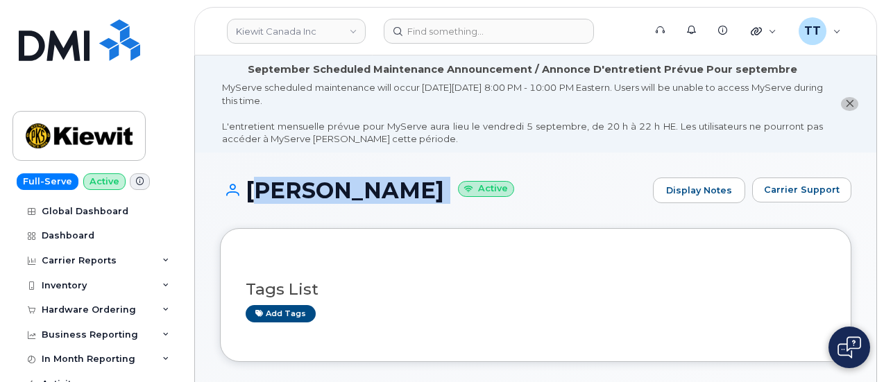
copy h1 "[PERSON_NAME]"
click at [552, 181] on h1 "[PERSON_NAME] Active" at bounding box center [433, 190] width 426 height 24
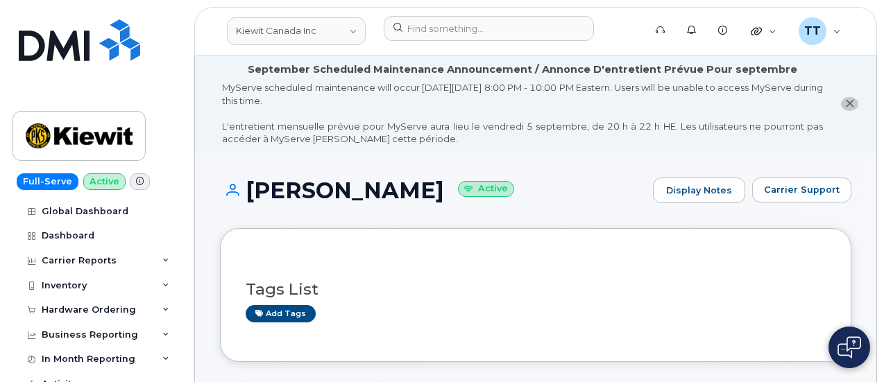
click at [788, 257] on div "Tags List Add tags" at bounding box center [536, 295] width 580 height 82
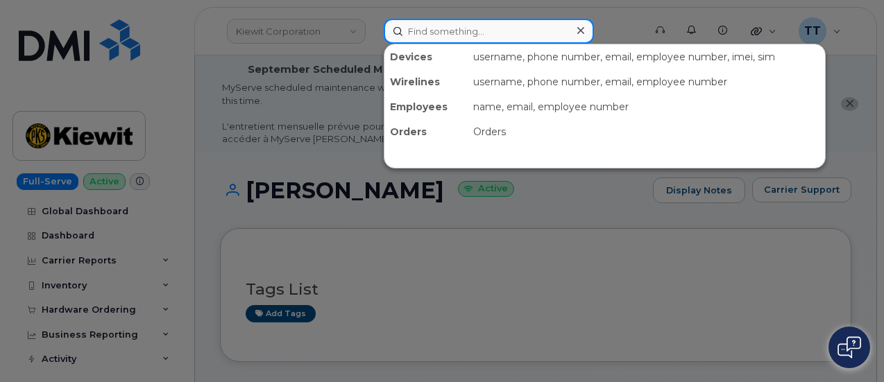
click at [458, 41] on input at bounding box center [489, 31] width 210 height 25
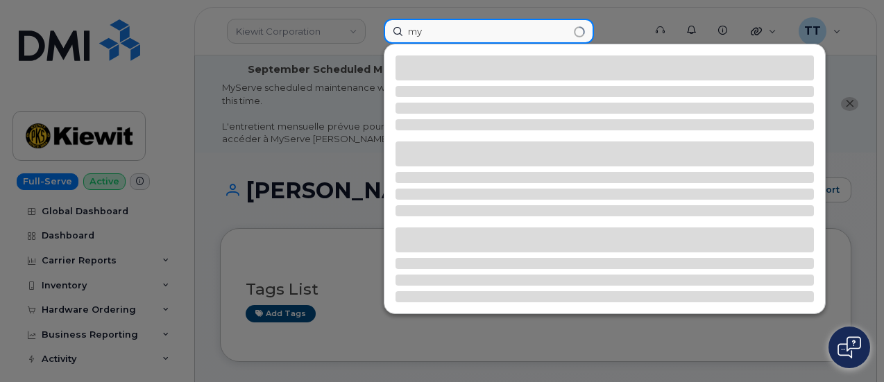
type input "m"
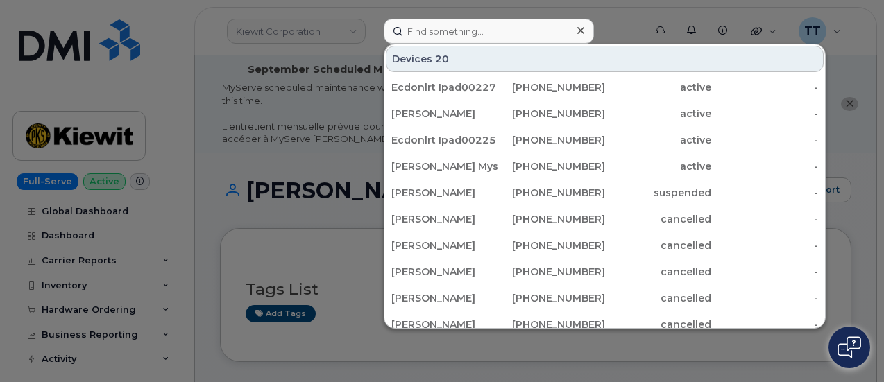
click at [740, 10] on div at bounding box center [442, 191] width 884 height 382
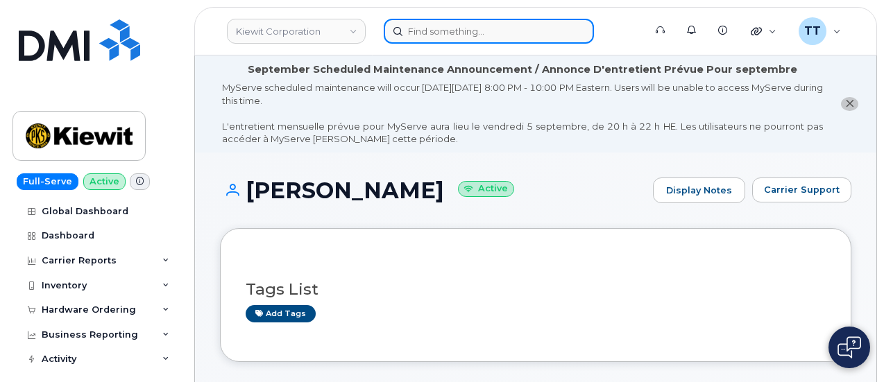
click at [467, 37] on input at bounding box center [489, 31] width 210 height 25
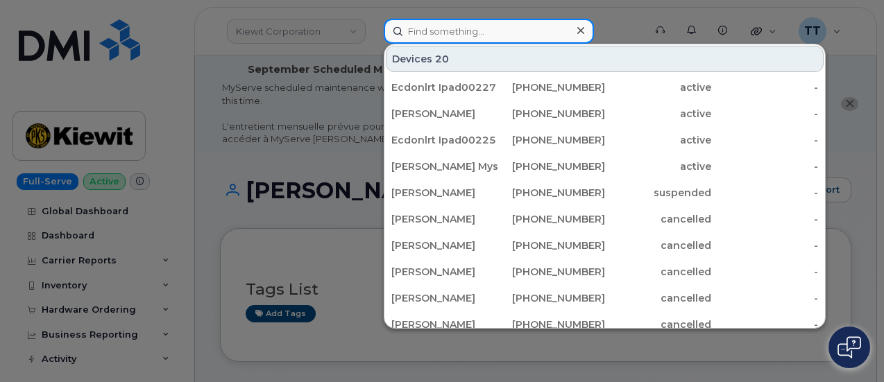
click at [467, 37] on input at bounding box center [489, 31] width 210 height 25
drag, startPoint x: 467, startPoint y: 37, endPoint x: 469, endPoint y: 19, distance: 18.1
click at [466, 23] on input at bounding box center [489, 31] width 210 height 25
click at [444, 38] on input at bounding box center [489, 31] width 210 height 25
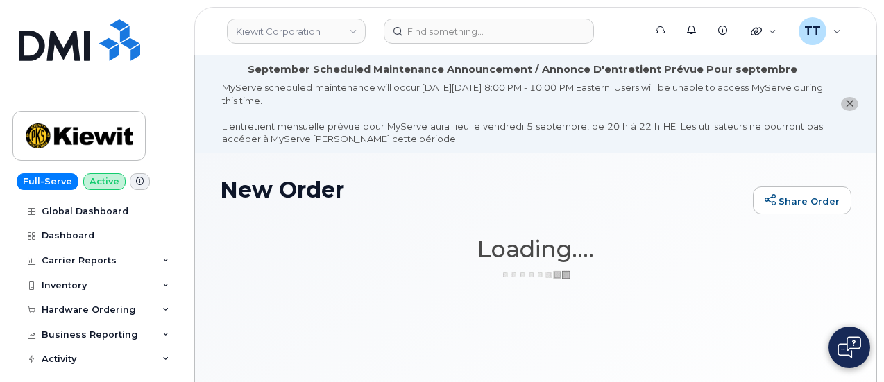
scroll to position [103, 0]
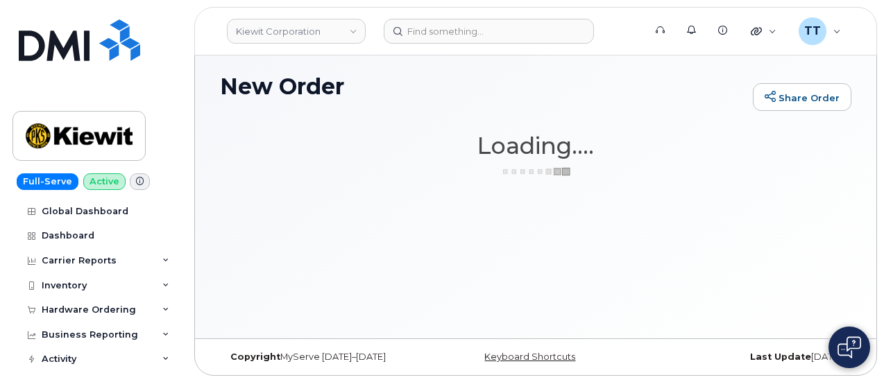
click at [799, 177] on div "New Order Share Order × Share This Order If you want to allow others to create …" at bounding box center [535, 193] width 681 height 289
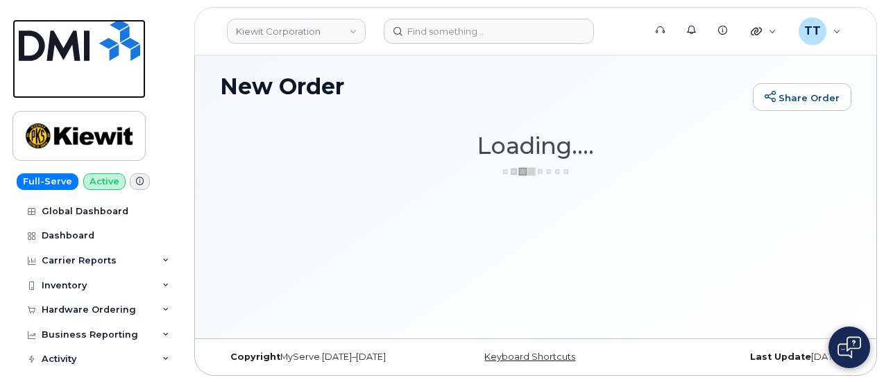
click at [24, 97] on link at bounding box center [78, 58] width 133 height 79
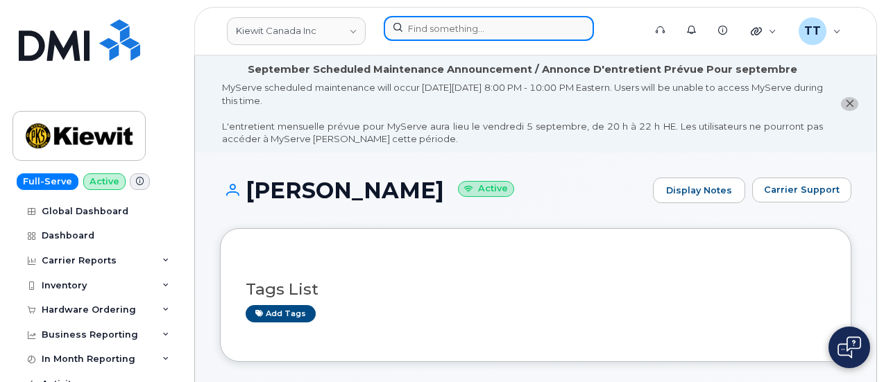
click at [445, 30] on input at bounding box center [489, 28] width 210 height 25
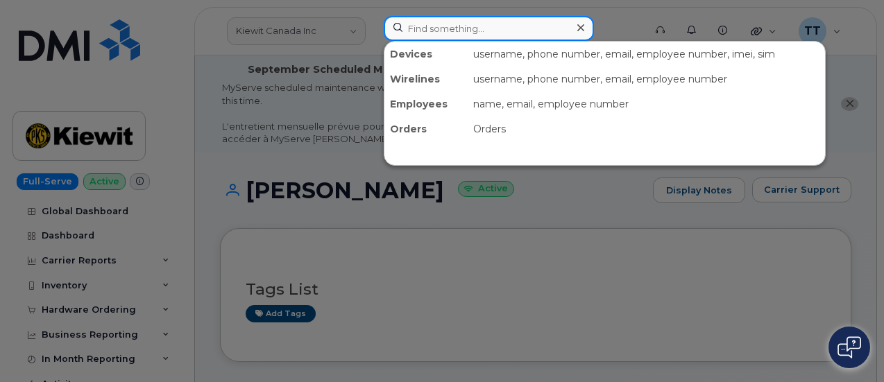
paste input "913-702-5138"
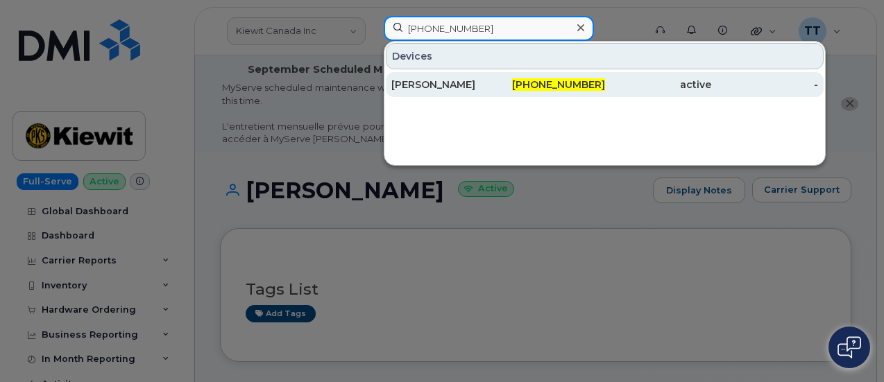
type input "913-702-5138"
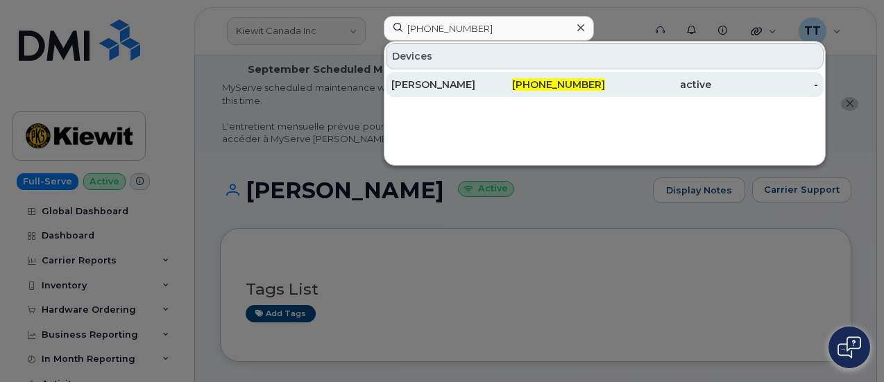
click at [463, 80] on div "JASON CURNS" at bounding box center [444, 85] width 107 height 14
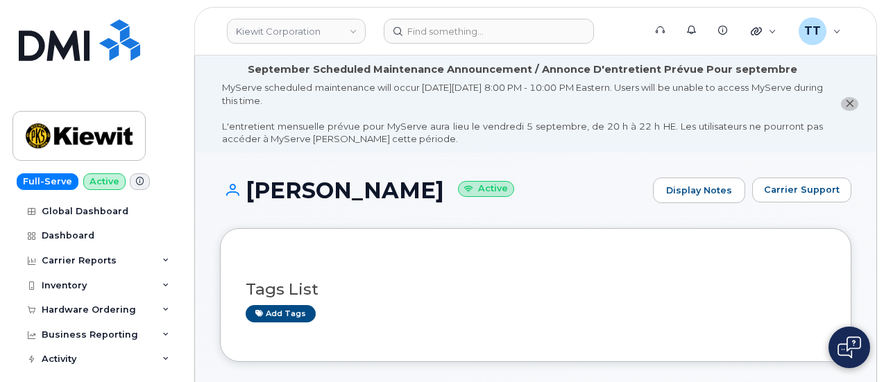
click at [279, 196] on h1 "[PERSON_NAME] Active" at bounding box center [433, 190] width 426 height 24
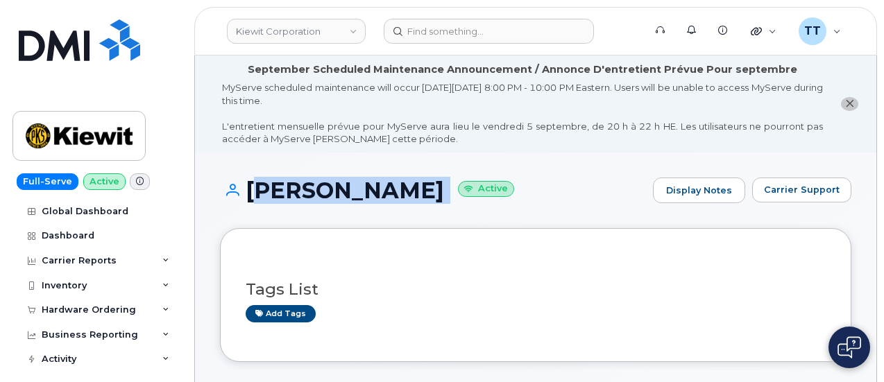
click at [279, 196] on h1 "[PERSON_NAME] Active" at bounding box center [433, 190] width 426 height 24
copy h1 "[PERSON_NAME]"
click at [393, 223] on div "[PERSON_NAME] Active Display Notes Carrier Support" at bounding box center [535, 203] width 631 height 51
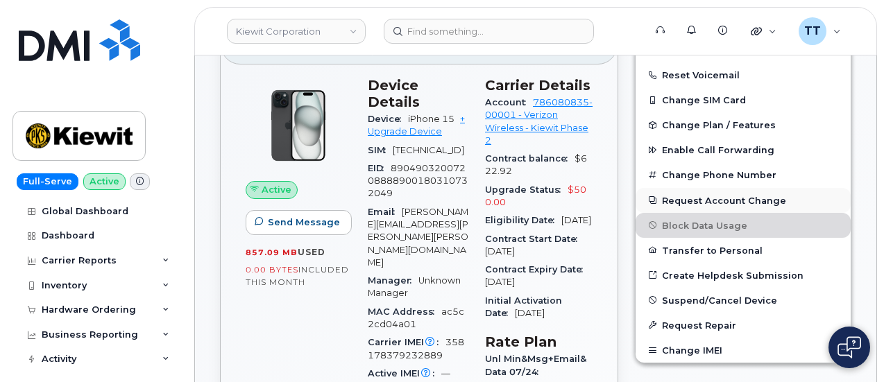
scroll to position [347, 0]
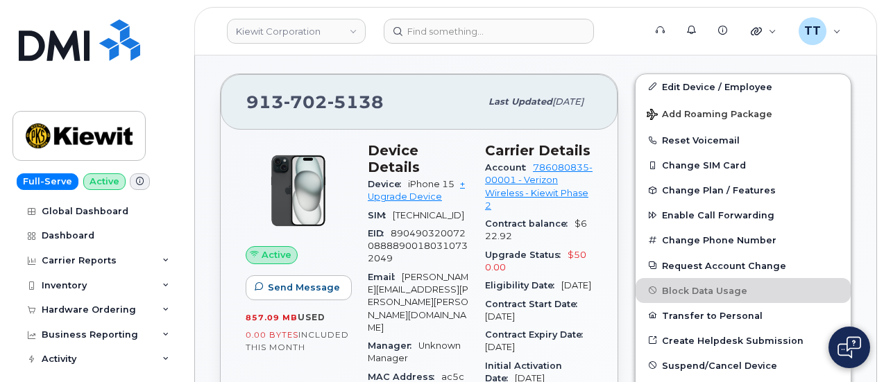
scroll to position [208, 0]
